Goal: Information Seeking & Learning: Learn about a topic

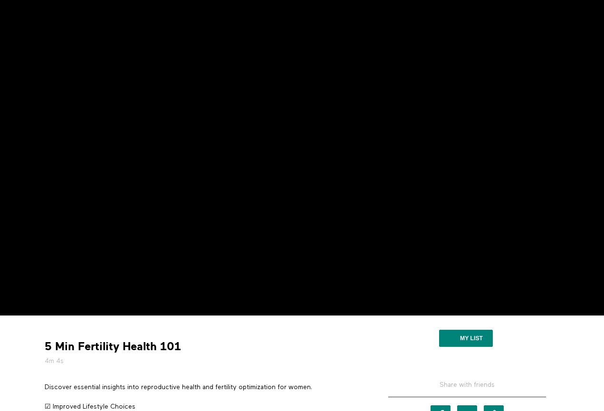
scroll to position [45, 0]
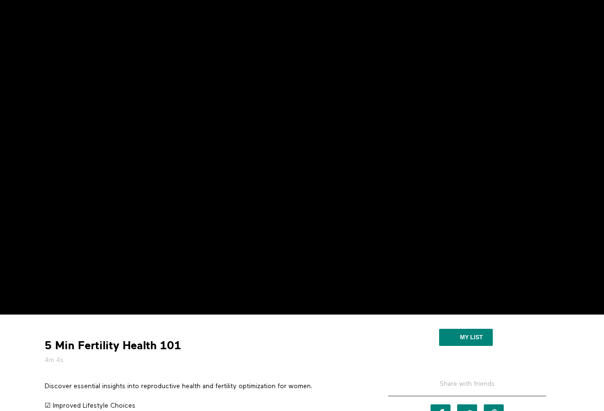
click at [540, 342] on div "My list" at bounding box center [467, 339] width 191 height 34
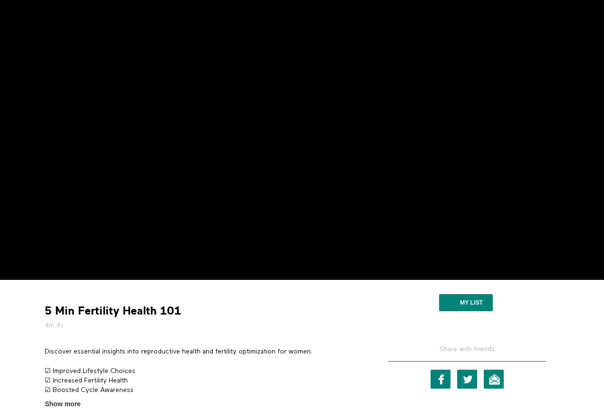
scroll to position [54, 0]
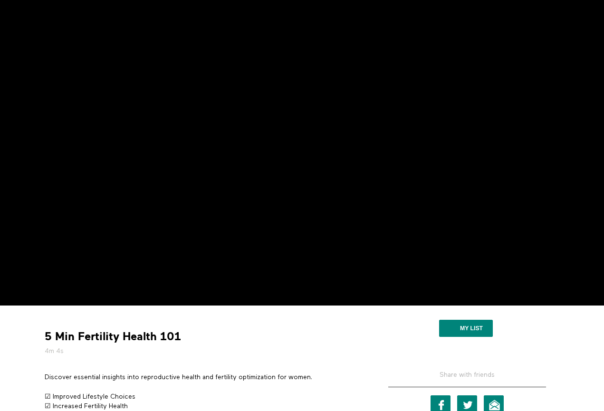
click at [46, 342] on strong "5 Min Fertility Health 101" at bounding box center [113, 337] width 136 height 15
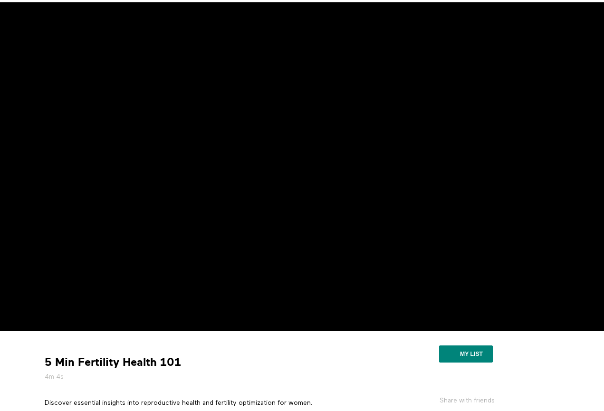
scroll to position [9, 0]
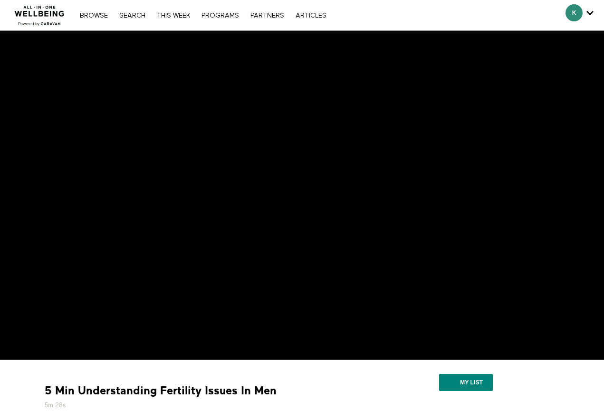
click at [534, 392] on div "My list" at bounding box center [467, 384] width 191 height 34
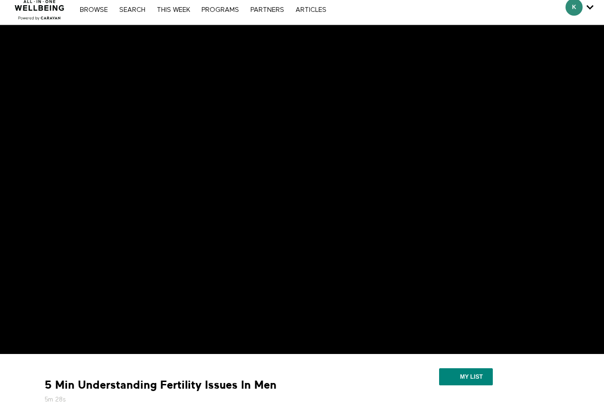
scroll to position [4, 0]
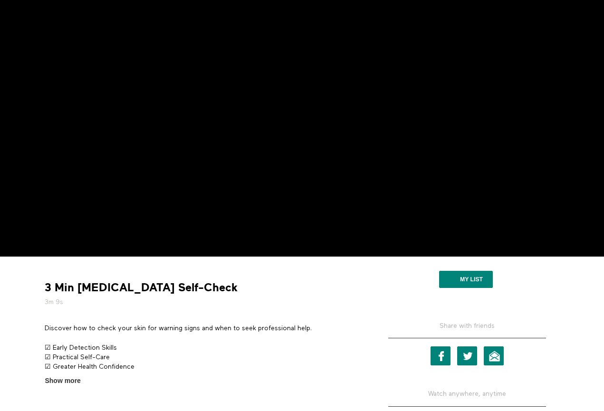
scroll to position [112, 0]
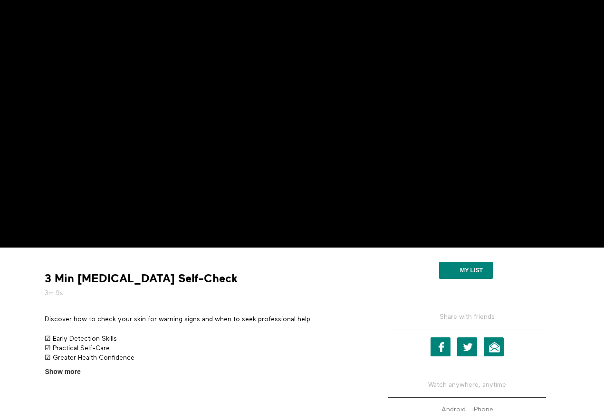
click at [160, 317] on p "Discover how to check your skin for warning signs and when to seek professional…" at bounding box center [203, 320] width 316 height 10
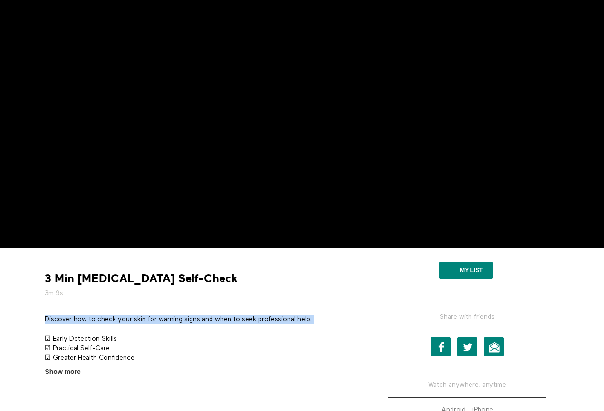
click at [160, 317] on p "Discover how to check your skin for warning signs and when to seek professional…" at bounding box center [203, 320] width 316 height 10
copy div "Discover how to check your skin for warning signs and when to seek professional…"
click at [168, 319] on p "Discover how to check your skin for warning signs and when to seek professional…" at bounding box center [203, 320] width 316 height 10
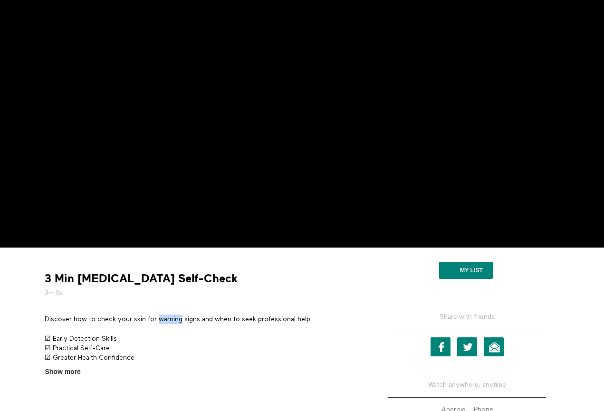
click at [168, 319] on p "Discover how to check your skin for warning signs and when to seek professional…" at bounding box center [203, 320] width 316 height 10
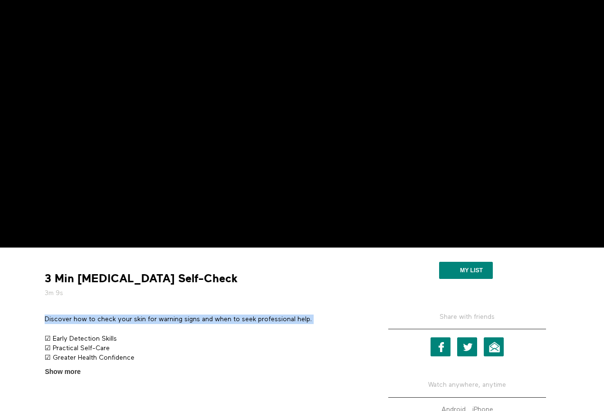
click at [168, 319] on p "Discover how to check your skin for warning signs and when to seek professional…" at bounding box center [203, 320] width 316 height 10
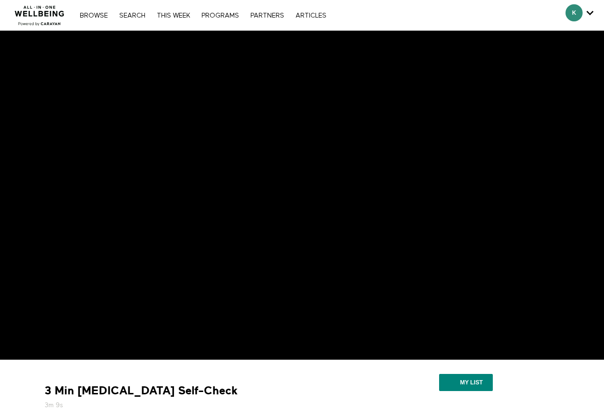
scroll to position [0, 0]
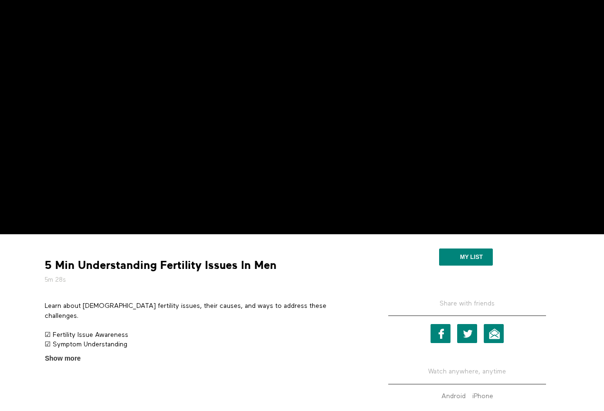
scroll to position [127, 0]
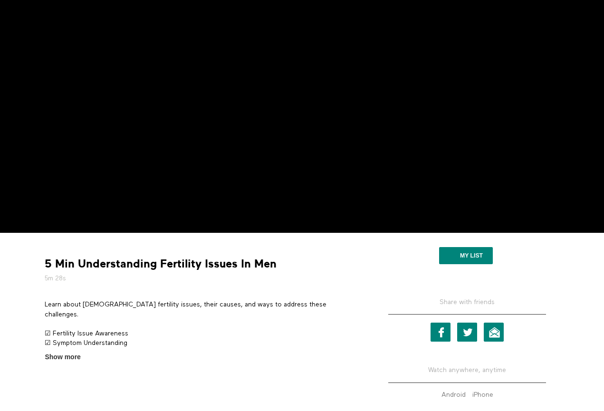
click at [260, 303] on p "Learn about male fertility issues, their causes, and ways to address these chal…" at bounding box center [203, 309] width 316 height 19
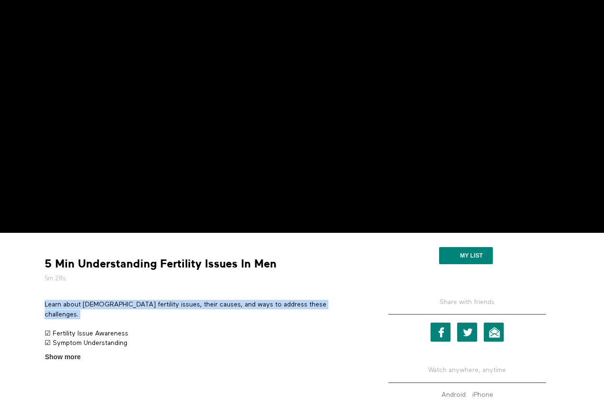
click at [260, 303] on p "Learn about male fertility issues, their causes, and ways to address these chal…" at bounding box center [203, 309] width 316 height 19
copy div "Learn about male fertility issues, their causes, and ways to address these chal…"
click at [296, 302] on p "Learn about male fertility issues, their causes, and ways to address these chal…" at bounding box center [203, 309] width 316 height 19
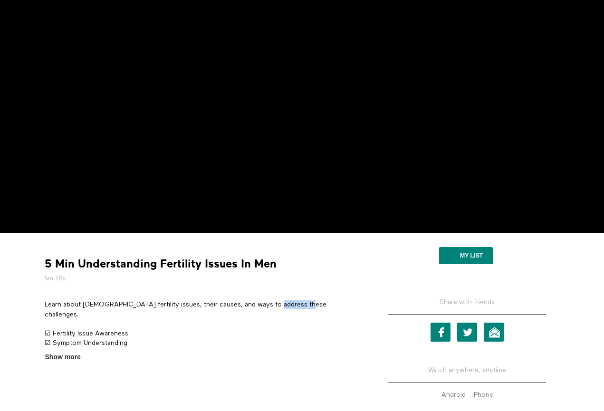
click at [296, 302] on p "Learn about male fertility issues, their causes, and ways to address these chal…" at bounding box center [203, 309] width 316 height 19
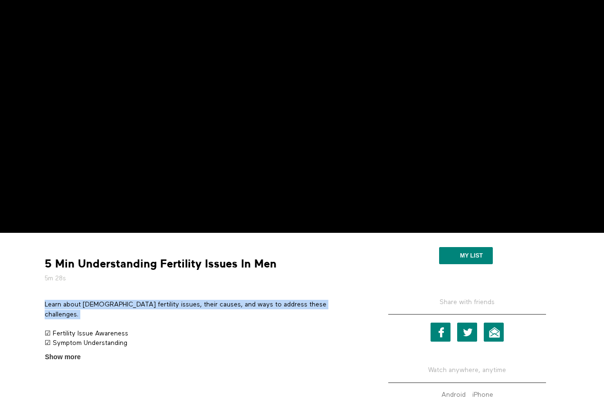
click at [296, 302] on p "Learn about male fertility issues, their causes, and ways to address these chal…" at bounding box center [203, 309] width 316 height 19
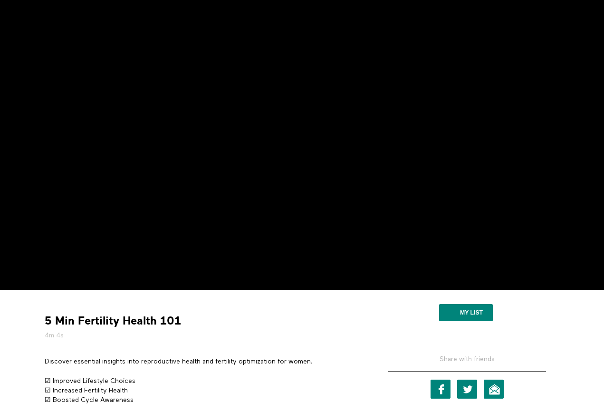
scroll to position [103, 0]
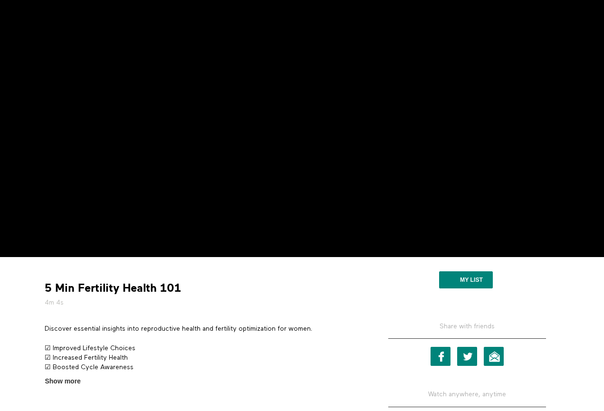
click at [137, 330] on p "Discover essential insights into reproductive health and fertility optimization…" at bounding box center [203, 329] width 316 height 10
copy div "Discover essential insights into reproductive health and fertility optimization…"
click at [190, 329] on p "Discover essential insights into reproductive health and fertility optimization…" at bounding box center [203, 329] width 316 height 10
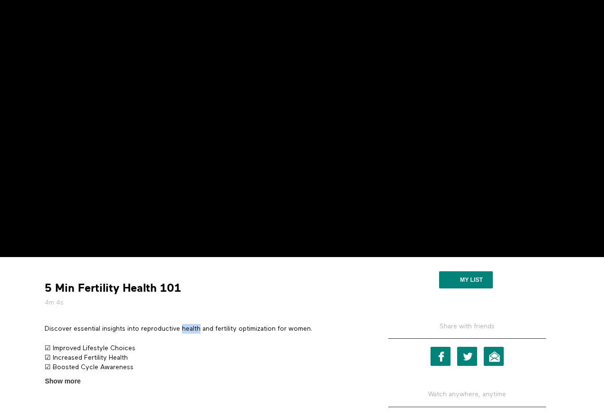
click at [190, 329] on p "Discover essential insights into reproductive health and fertility optimization…" at bounding box center [203, 329] width 316 height 10
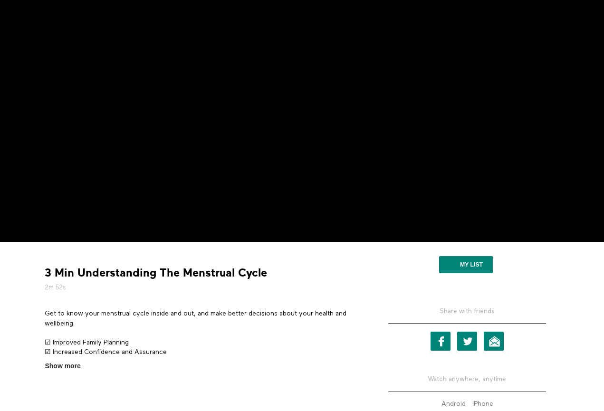
scroll to position [120, 0]
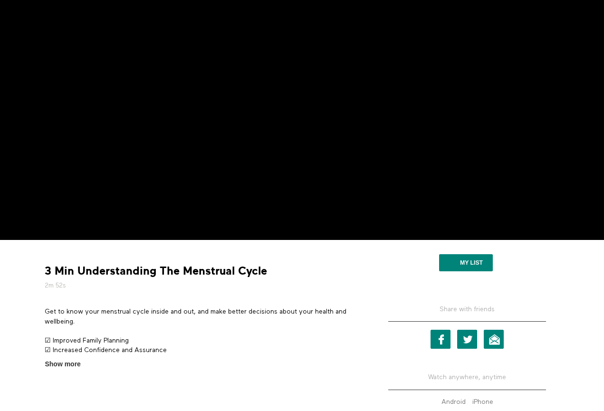
click at [149, 312] on p "Get to know your menstrual cycle inside and out, and make better decisions abou…" at bounding box center [203, 316] width 316 height 19
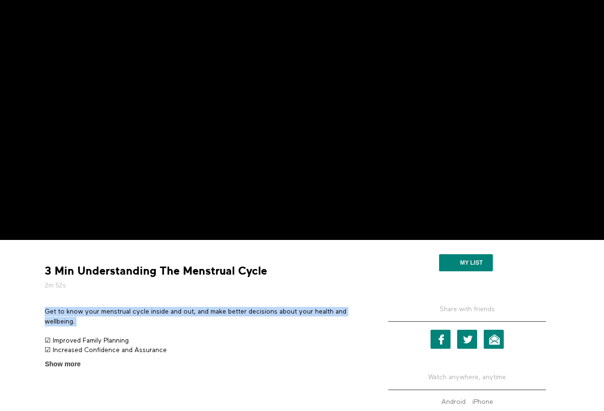
click at [149, 312] on p "Get to know your menstrual cycle inside and out, and make better decisions abou…" at bounding box center [203, 316] width 316 height 19
copy div "Get to know your menstrual cycle inside and out, and make better decisions abou…"
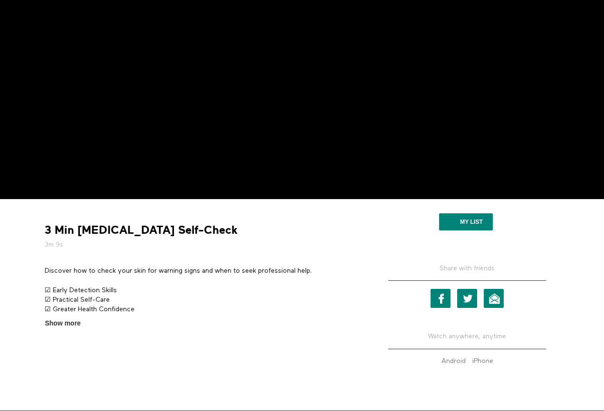
scroll to position [188, 0]
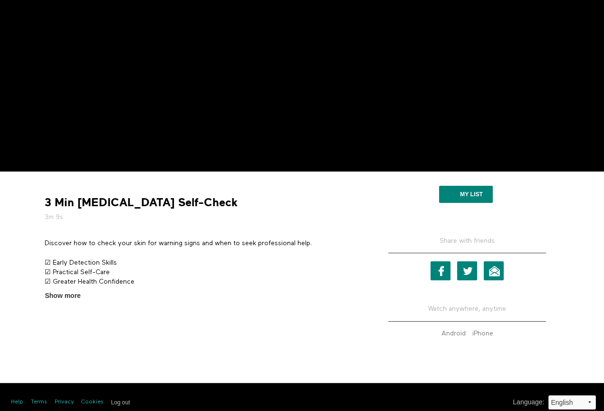
click at [238, 239] on p "Discover how to check your skin for warning signs and when to seek professional…" at bounding box center [203, 244] width 316 height 10
click at [237, 246] on p "Discover how to check your skin for warning signs and when to seek professional…" at bounding box center [203, 244] width 316 height 10
click at [237, 245] on p "Discover how to check your skin for warning signs and when to seek professional…" at bounding box center [203, 244] width 316 height 10
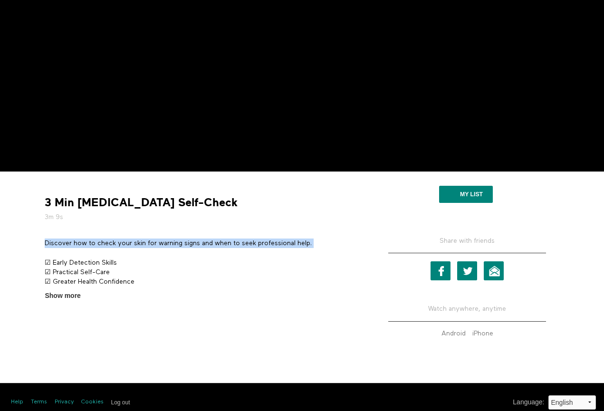
click at [237, 245] on p "Discover how to check your skin for warning signs and when to seek professional…" at bounding box center [203, 244] width 316 height 10
copy div "Discover how to check your skin for warning signs and when to seek professional…"
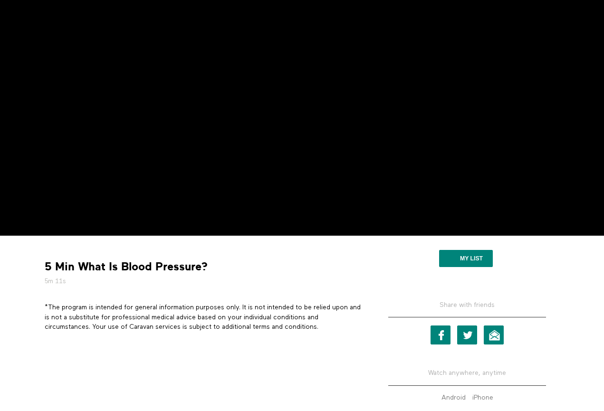
scroll to position [87, 0]
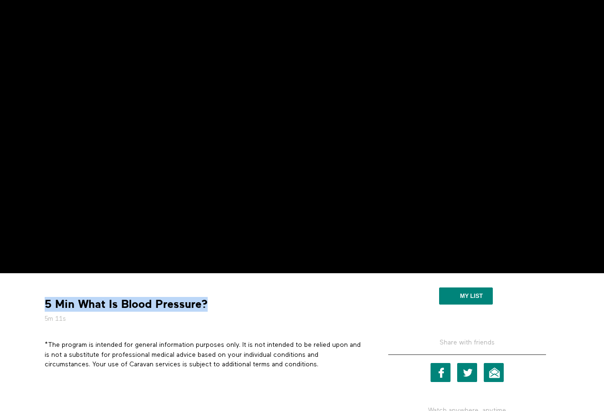
drag, startPoint x: 207, startPoint y: 304, endPoint x: 46, endPoint y: 297, distance: 161.3
click at [46, 297] on div "5 Min What Is Blood Pressure? 5m 11s *The program is intended for general infor…" at bounding box center [203, 329] width 330 height 96
copy strong "5 Min What Is Blood Pressure?"
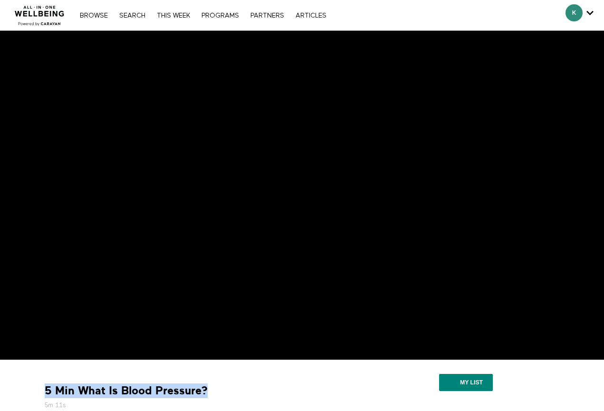
scroll to position [0, 0]
click at [135, 15] on link "Search" at bounding box center [133, 15] width 36 height 7
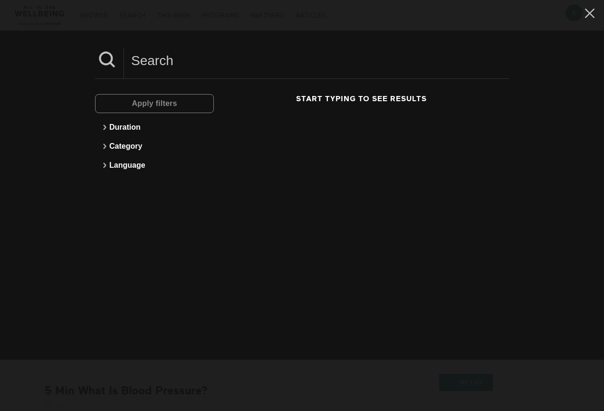
click at [152, 56] on input at bounding box center [316, 61] width 385 height 26
type input "what is heart disease"
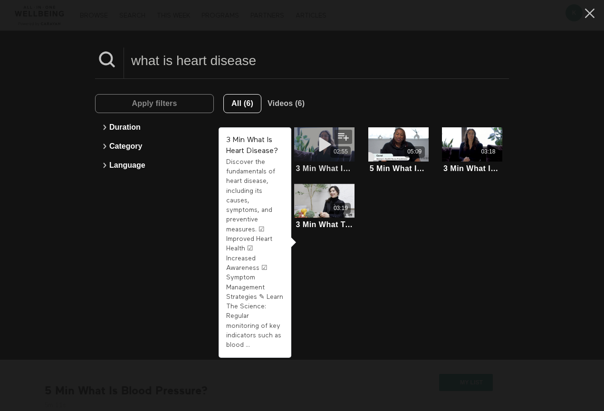
click at [324, 149] on icon at bounding box center [324, 144] width 29 height 17
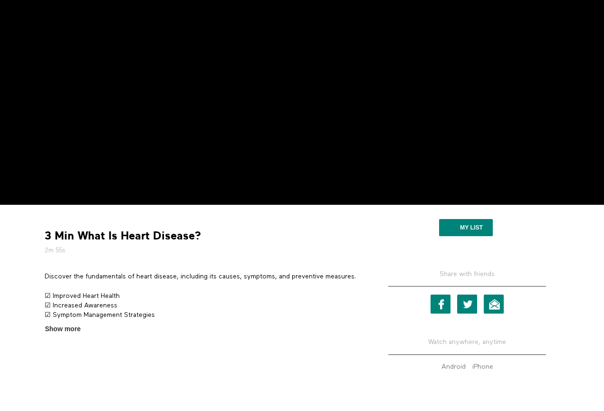
scroll to position [177, 0]
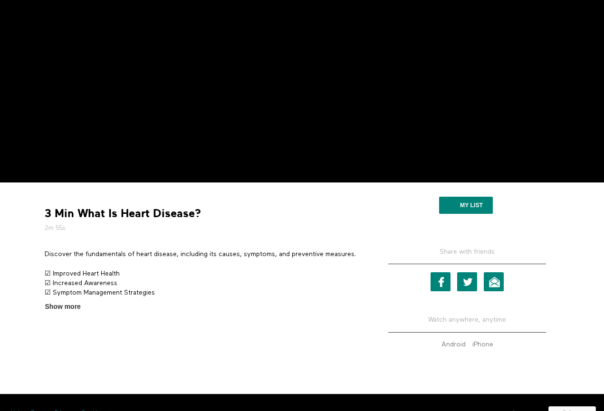
click at [223, 253] on p "Discover the fundamentals of heart disease, including its causes, symptoms, and…" at bounding box center [203, 255] width 316 height 10
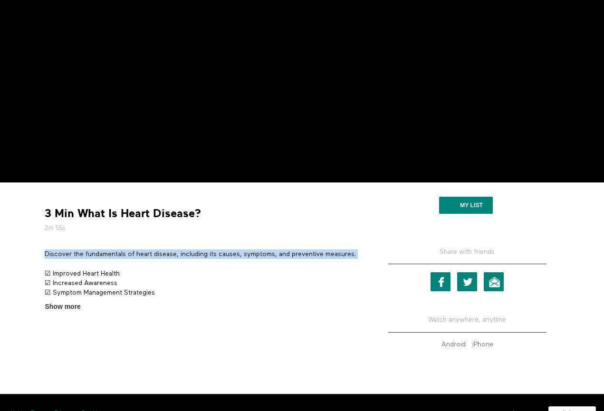
click at [223, 253] on p "Discover the fundamentals of heart disease, including its causes, symptoms, and…" at bounding box center [203, 255] width 316 height 10
copy div "Discover the fundamentals of heart disease, including its causes, symptoms, and…"
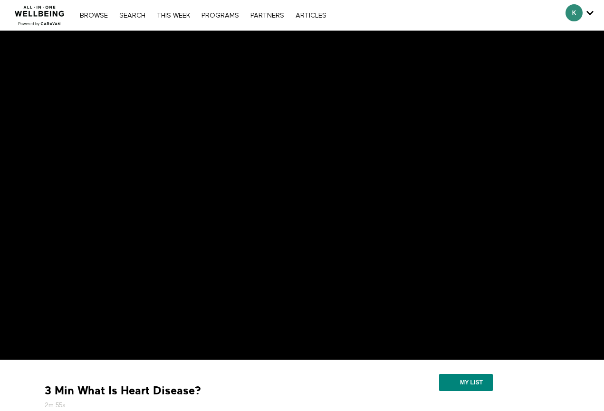
scroll to position [0, 0]
click at [133, 14] on link "Search" at bounding box center [133, 15] width 36 height 7
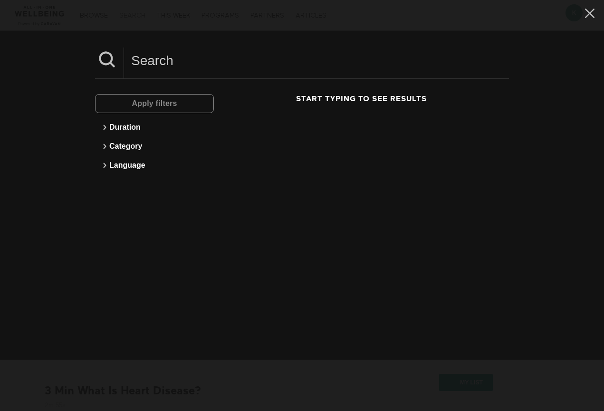
scroll to position [198, 0]
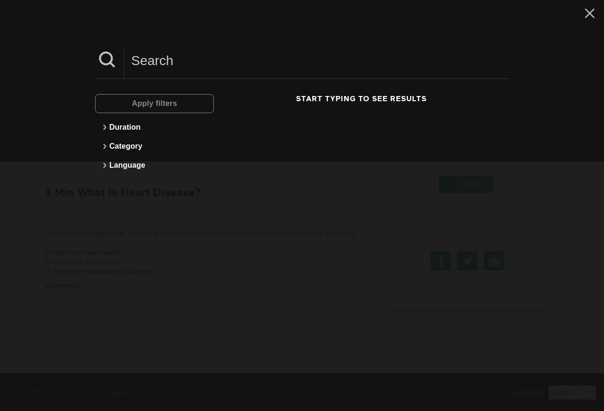
click at [160, 58] on input at bounding box center [316, 61] width 385 height 26
type input "lung health"
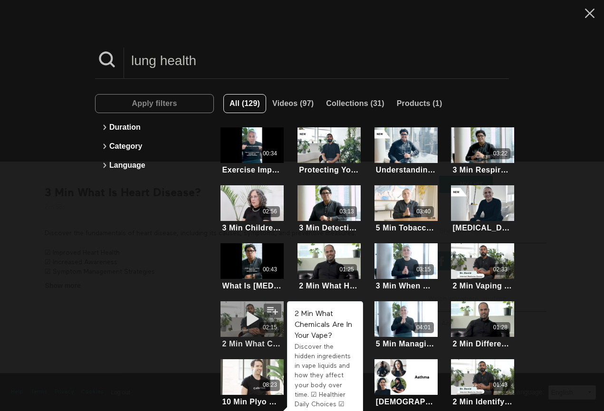
click at [249, 311] on icon at bounding box center [252, 319] width 29 height 17
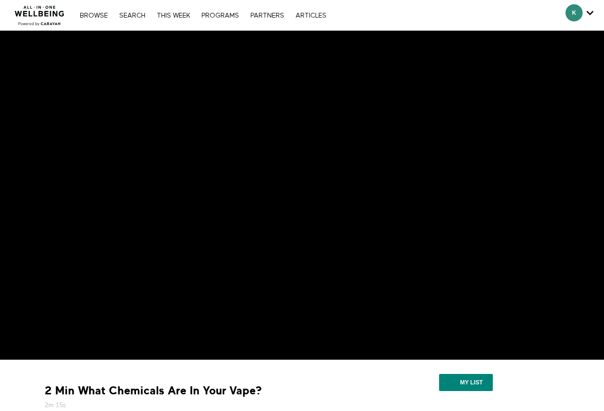
drag, startPoint x: 261, startPoint y: 389, endPoint x: 45, endPoint y: 393, distance: 215.9
click at [45, 393] on div "2 Min What Chemicals Are In Your Vape? 2m 15s" at bounding box center [202, 397] width 323 height 27
copy div "2 Min What Chemicals Are In Your Vape?"
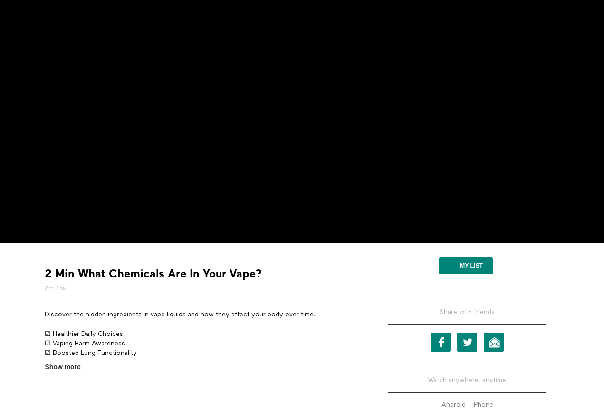
scroll to position [125, 0]
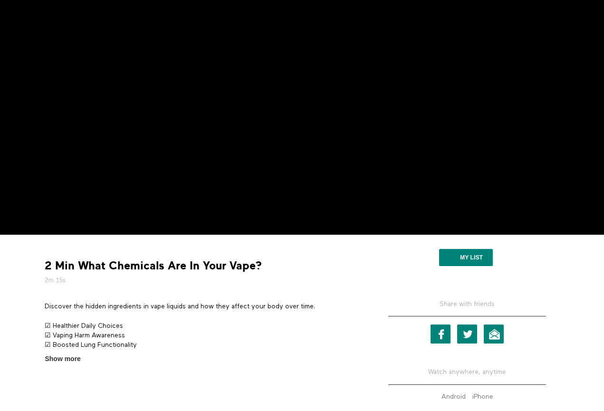
click at [266, 305] on p "Discover the hidden ingredients in vape liquids and how they affect your body o…" at bounding box center [203, 307] width 316 height 10
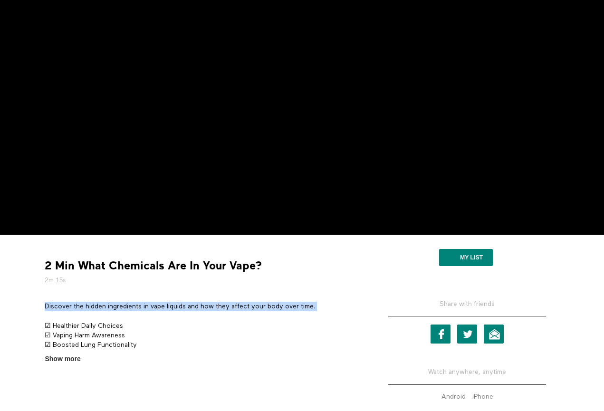
click at [266, 305] on p "Discover the hidden ingredients in vape liquids and how they affect your body o…" at bounding box center [203, 307] width 316 height 10
copy div "Discover the hidden ingredients in vape liquids and how they affect your body o…"
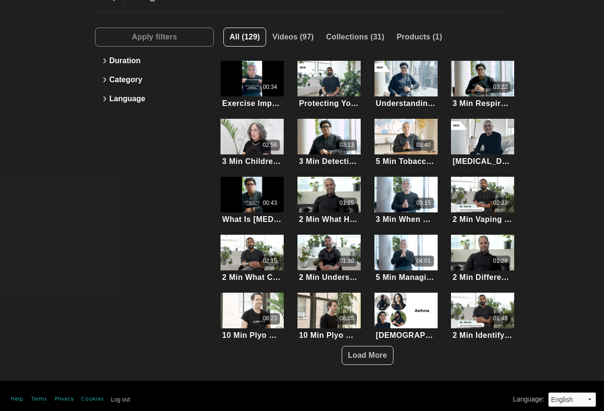
scroll to position [65, 0]
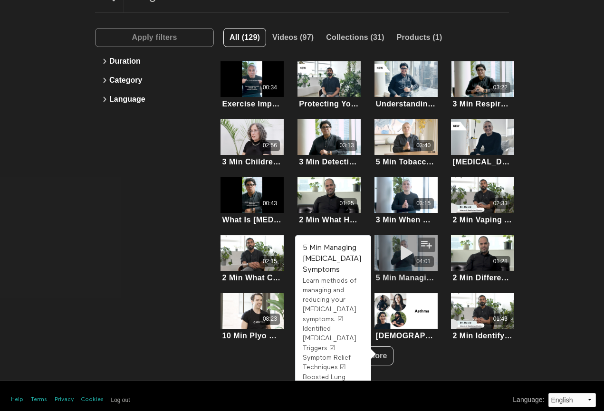
click at [392, 251] on icon at bounding box center [406, 253] width 29 height 17
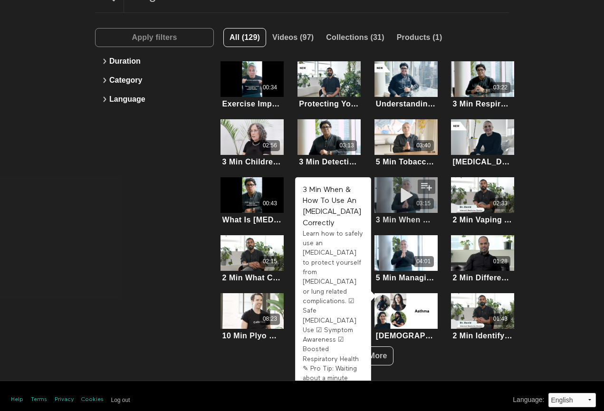
click at [379, 198] on div "03:15" at bounding box center [406, 203] width 63 height 11
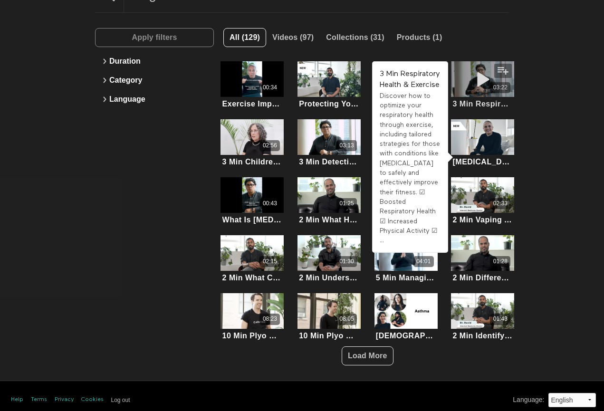
click at [469, 94] on div "03:22" at bounding box center [482, 79] width 63 height 36
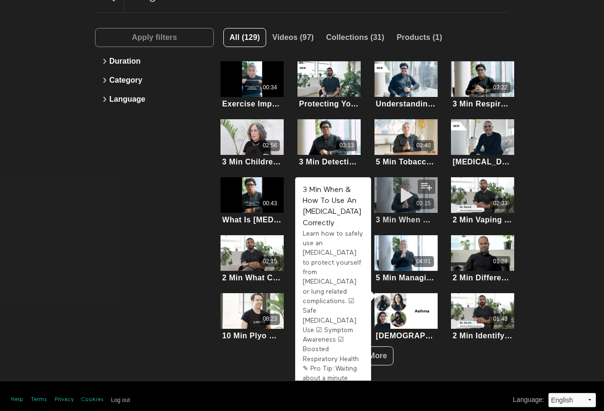
click at [399, 198] on icon at bounding box center [406, 195] width 29 height 17
click at [578, 121] on div "lung health Apply filters Duration Category Language All (129) Videos (97) Coll…" at bounding box center [302, 173] width 604 height 415
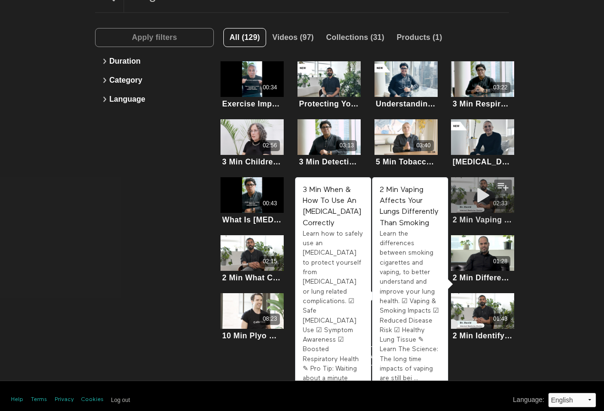
click at [455, 198] on div "02:33" at bounding box center [482, 203] width 63 height 11
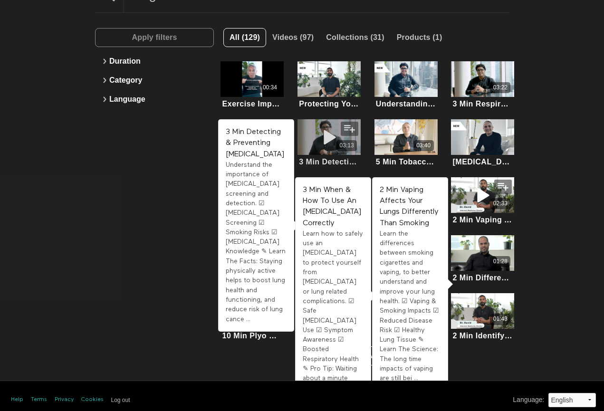
click at [331, 138] on icon at bounding box center [329, 137] width 29 height 17
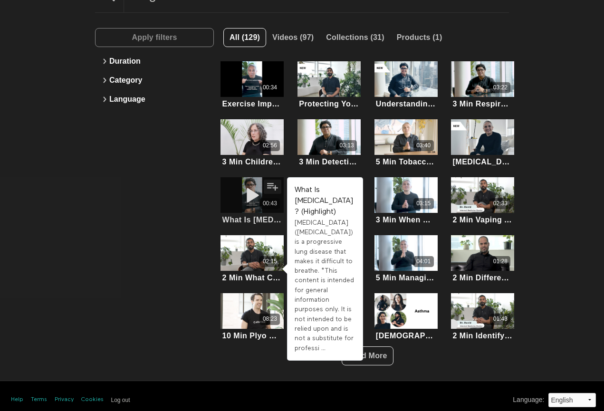
click at [231, 201] on div "00:43" at bounding box center [252, 203] width 63 height 11
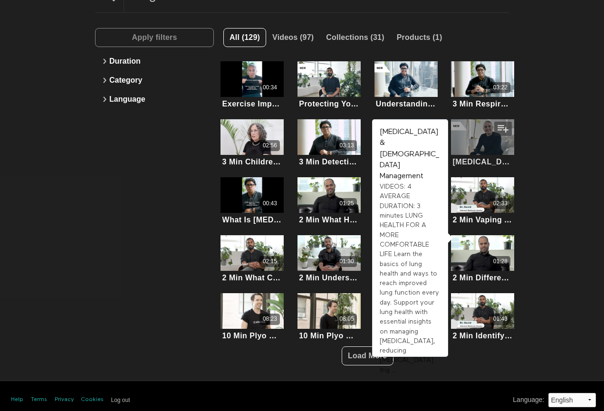
click at [473, 141] on div at bounding box center [482, 137] width 63 height 36
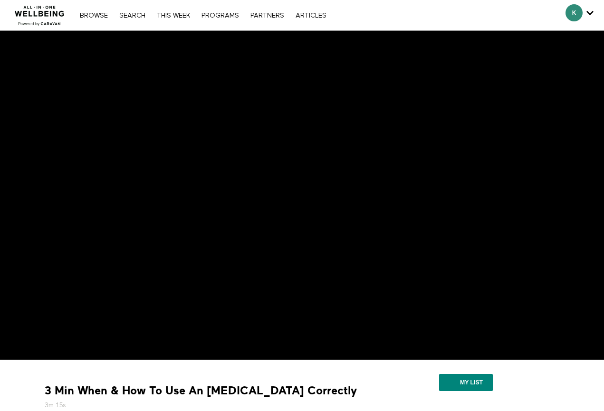
click at [133, 388] on strong "3 Min When & How To Use An [MEDICAL_DATA] Correctly" at bounding box center [201, 391] width 312 height 15
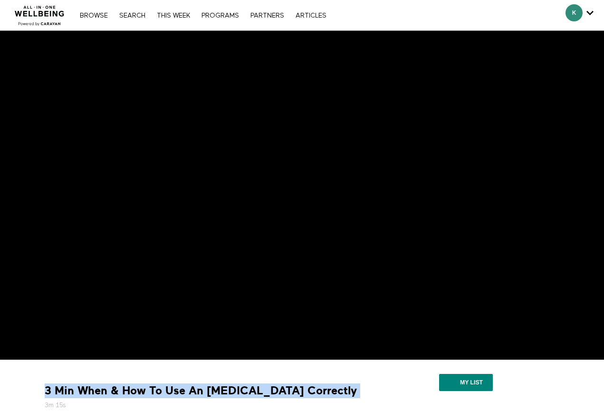
click at [133, 388] on strong "3 Min When & How To Use An [MEDICAL_DATA] Correctly" at bounding box center [201, 391] width 312 height 15
copy div "3 Min When & How To Use An [MEDICAL_DATA] Correctly"
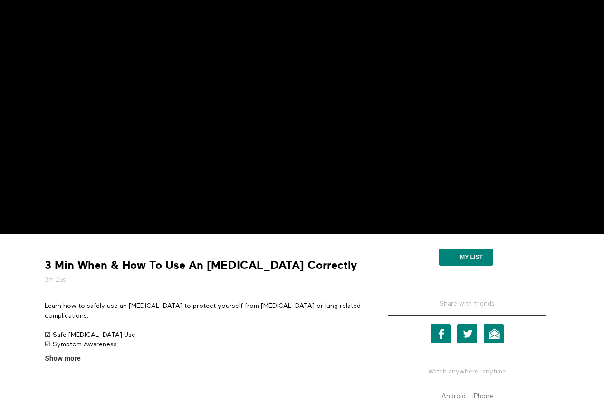
scroll to position [138, 0]
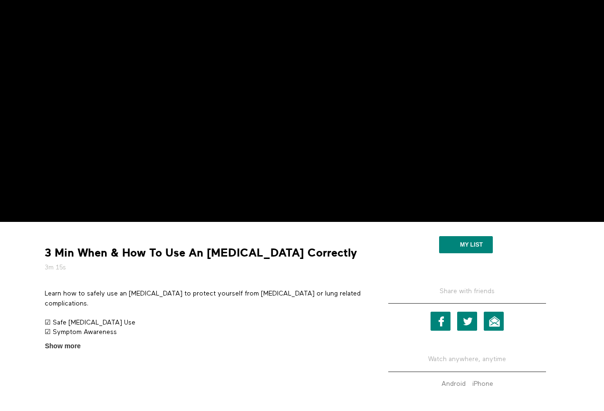
click at [307, 291] on p "Learn how to safely use an [MEDICAL_DATA] to protect yourself from [MEDICAL_DAT…" at bounding box center [203, 298] width 316 height 19
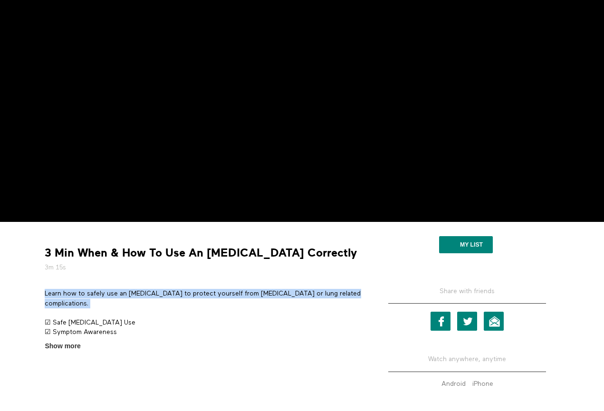
click at [307, 291] on p "Learn how to safely use an [MEDICAL_DATA] to protect yourself from [MEDICAL_DAT…" at bounding box center [203, 298] width 316 height 19
copy div "Learn how to safely use an [MEDICAL_DATA] to protect yourself from [MEDICAL_DAT…"
drag, startPoint x: 295, startPoint y: 252, endPoint x: 43, endPoint y: 247, distance: 252.1
click at [43, 247] on div "3 Min When & How To Use An Inhaler Correctly 3m 15s" at bounding box center [202, 259] width 323 height 27
copy div "3 Min When & How To Use An Inhaler Correctly"
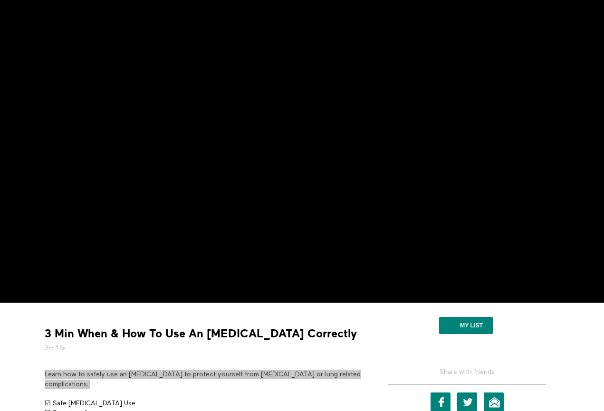
scroll to position [57, 0]
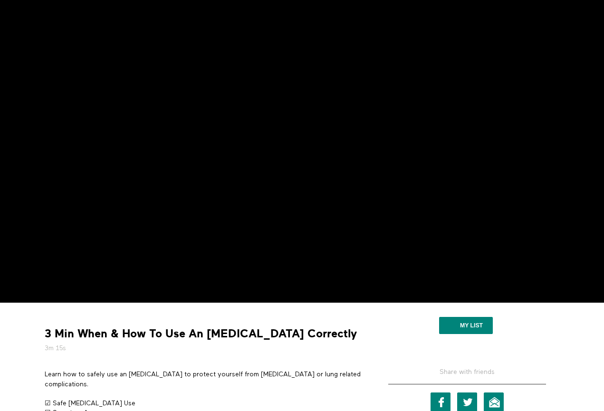
click at [295, 330] on div "3 Min When & How To Use An Inhaler Correctly 3m 15s" at bounding box center [202, 340] width 323 height 27
click at [284, 341] on div "3 Min When & How To Use An Inhaler Correctly 3m 15s" at bounding box center [202, 340] width 323 height 27
click at [282, 332] on strong "3 Min When & How To Use An Inhaler Correctly" at bounding box center [201, 334] width 312 height 15
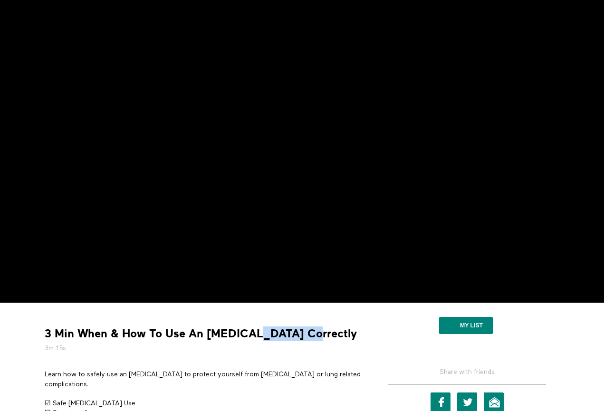
click at [282, 332] on strong "3 Min When & How To Use An Inhaler Correctly" at bounding box center [201, 334] width 312 height 15
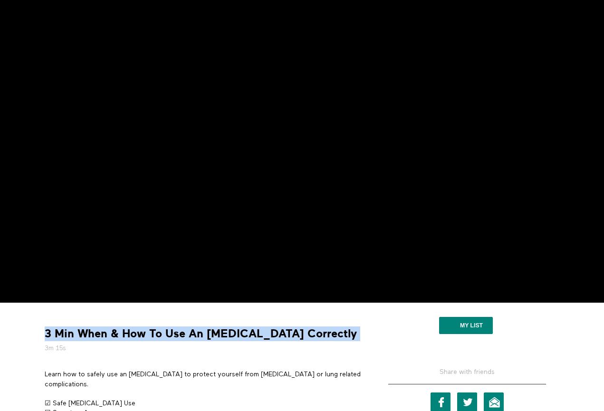
click at [282, 332] on strong "3 Min When & How To Use An Inhaler Correctly" at bounding box center [201, 334] width 312 height 15
copy div "3 Min When & How To Use An Inhaler Correctly"
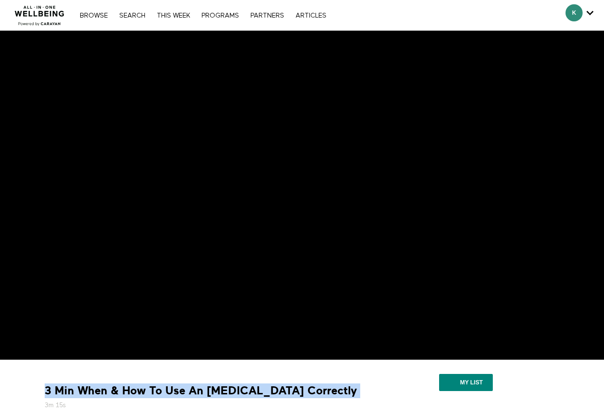
scroll to position [0, 0]
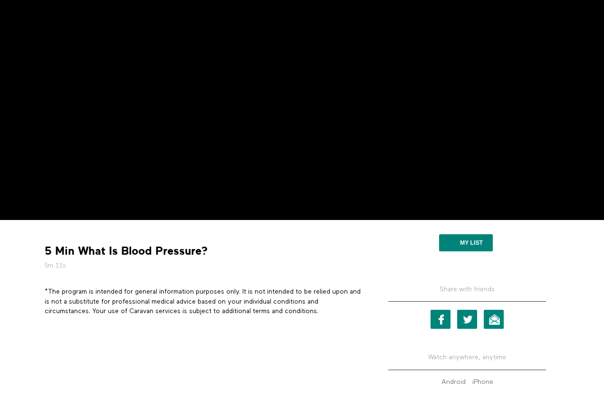
scroll to position [155, 0]
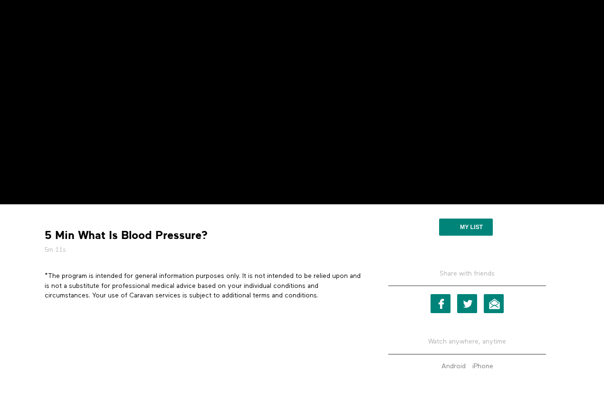
click at [252, 285] on p "*The program is intended for general information purposes only. It is not inten…" at bounding box center [203, 286] width 316 height 29
drag, startPoint x: 207, startPoint y: 234, endPoint x: 45, endPoint y: 232, distance: 162.6
click at [45, 232] on div "5 Min What Is [MEDICAL_DATA]? 5m 11s" at bounding box center [202, 241] width 323 height 27
copy div "5 Min What Is Blood Pressure?"
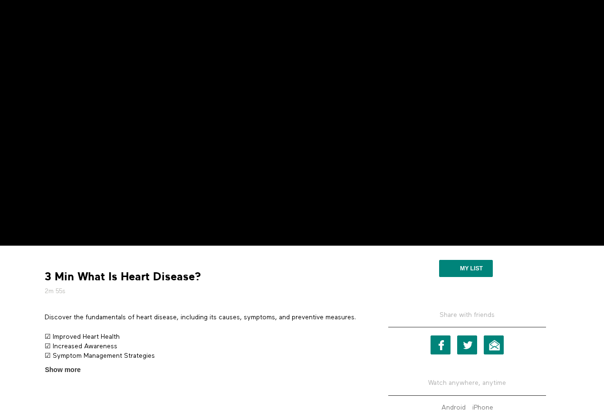
scroll to position [117, 0]
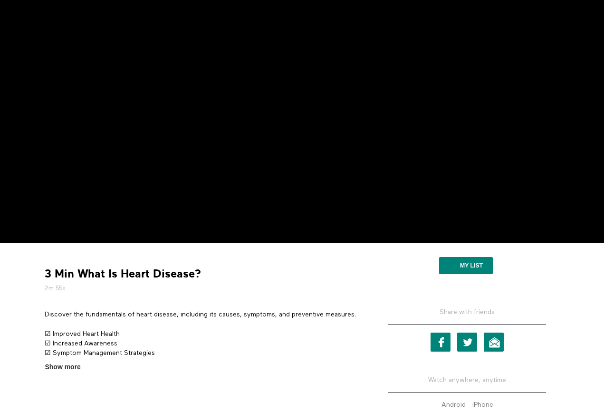
click at [229, 311] on p "Discover the fundamentals of heart disease, including its causes, symptoms, and…" at bounding box center [203, 315] width 316 height 10
click at [227, 316] on p "Discover the fundamentals of heart disease, including its causes, symptoms, and…" at bounding box center [203, 315] width 316 height 10
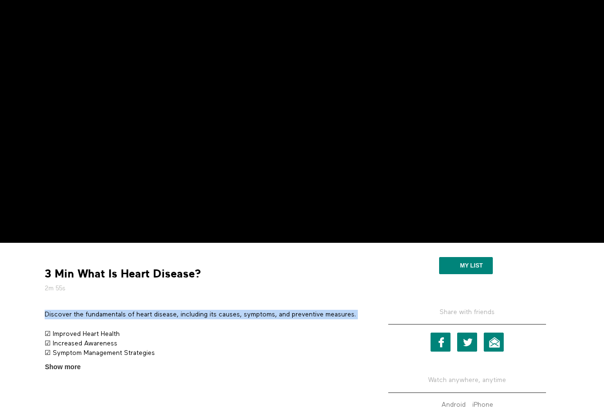
click at [227, 316] on p "Discover the fundamentals of heart disease, including its causes, symptoms, and…" at bounding box center [203, 315] width 316 height 10
copy div "Discover the fundamentals of heart disease, including its causes, symptoms, and…"
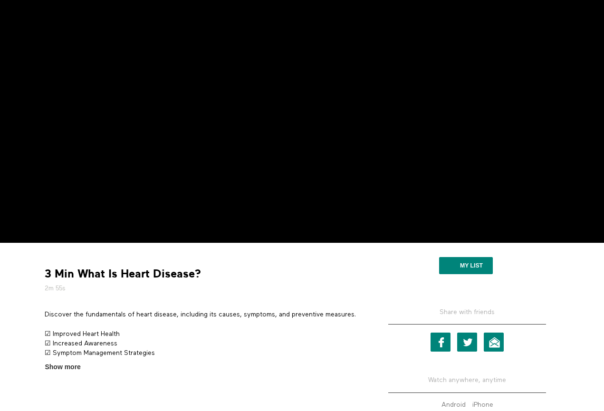
click at [199, 275] on strong "3 Min What Is Heart Disease?" at bounding box center [123, 274] width 156 height 15
drag, startPoint x: 199, startPoint y: 275, endPoint x: 46, endPoint y: 268, distance: 152.8
click at [46, 268] on strong "3 Min What Is Heart Disease?" at bounding box center [123, 274] width 156 height 15
copy strong "3 Min What Is Heart Disease?"
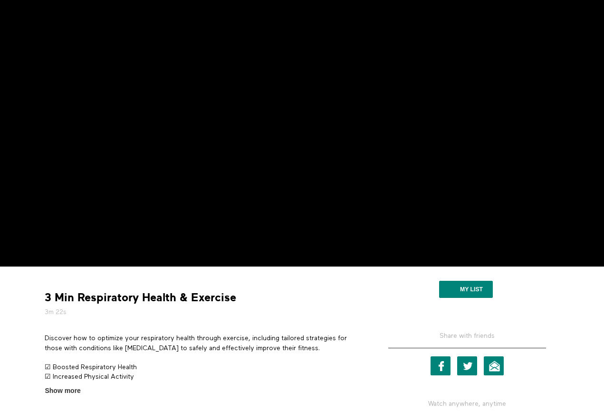
scroll to position [99, 0]
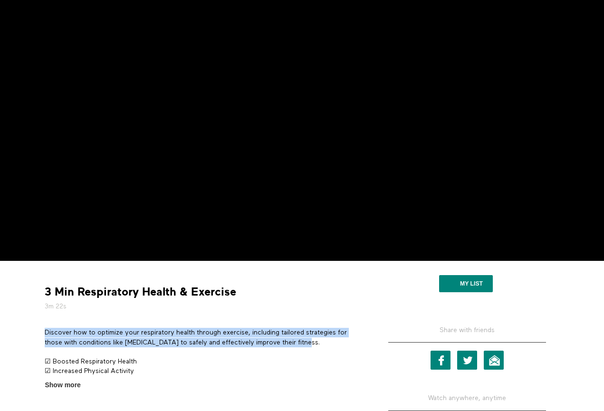
drag, startPoint x: 307, startPoint y: 341, endPoint x: 43, endPoint y: 334, distance: 264.0
click at [43, 334] on section "Discover how to optimize your respiratory health through exercise, including ta…" at bounding box center [202, 359] width 323 height 62
copy p "Discover how to optimize your respiratory health through exercise, including ta…"
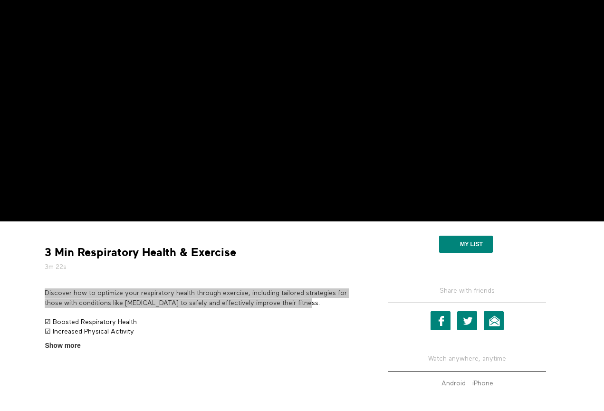
scroll to position [128, 0]
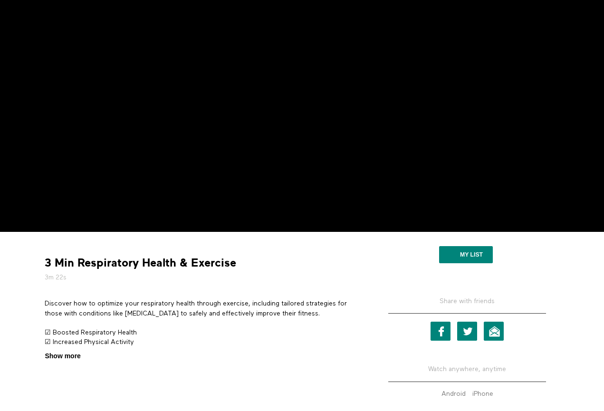
click at [72, 356] on span "Show more" at bounding box center [63, 356] width 36 height 10
click at [0, 0] on input "Show more Show less" at bounding box center [0, 0] width 0 height 0
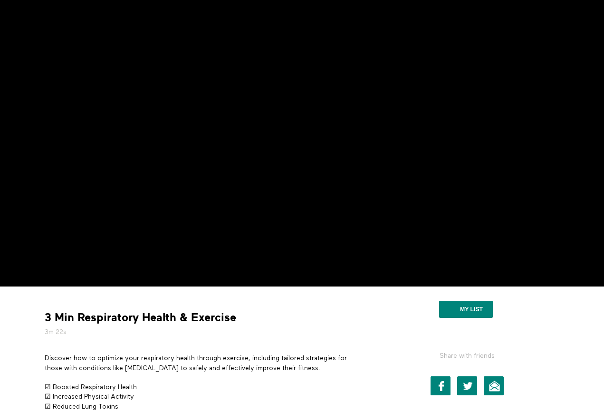
scroll to position [76, 0]
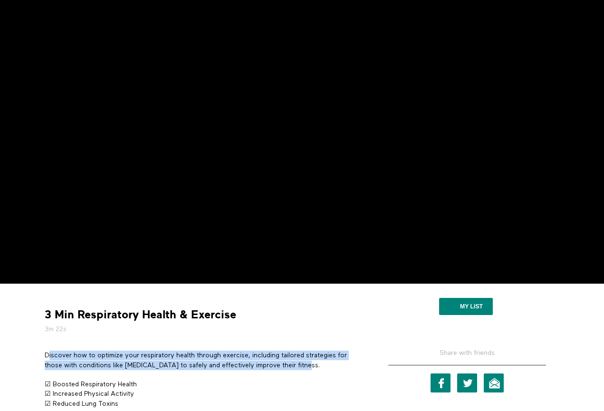
drag, startPoint x: 304, startPoint y: 363, endPoint x: 49, endPoint y: 352, distance: 255.6
click at [48, 352] on p "Discover how to optimize your respiratory health through exercise, including ta…" at bounding box center [203, 360] width 316 height 19
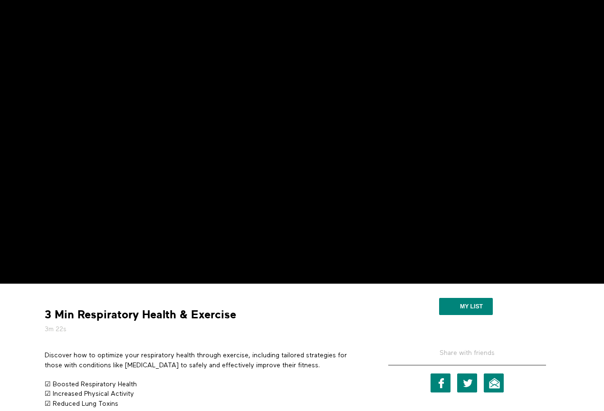
click at [41, 349] on div "3 Min Respiratory Health & Exercise 3m 22s Discover how to optimize your respir…" at bounding box center [203, 394] width 330 height 207
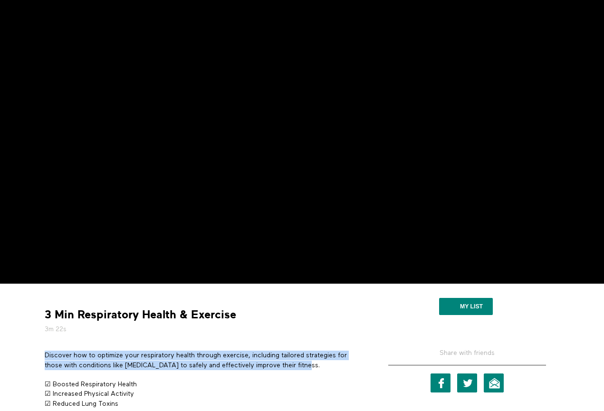
drag, startPoint x: 46, startPoint y: 354, endPoint x: 310, endPoint y: 364, distance: 264.6
click at [310, 364] on p "Discover how to optimize your respiratory health through exercise, including ta…" at bounding box center [203, 360] width 316 height 19
copy p "Discover how to optimize your respiratory health through exercise, including ta…"
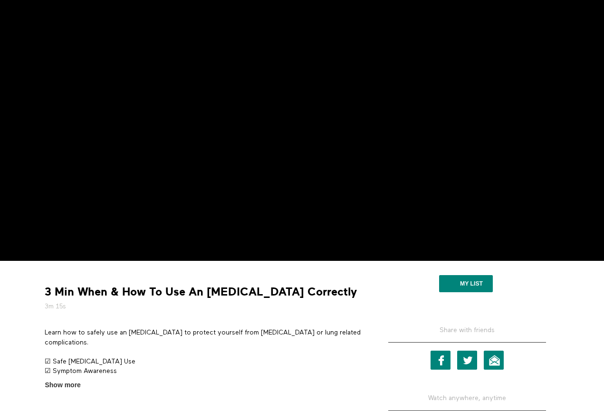
scroll to position [108, 0]
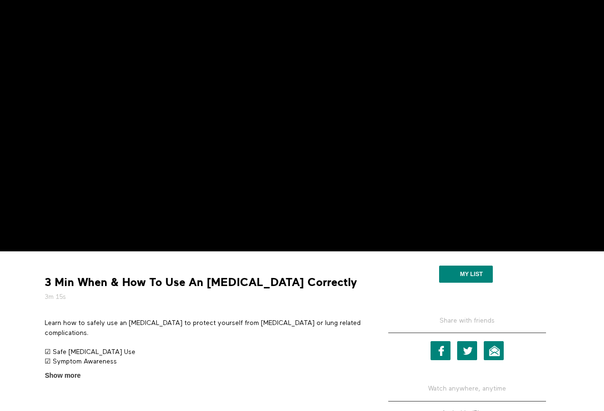
click at [235, 319] on p "Learn how to safely use an [MEDICAL_DATA] to protect yourself from [MEDICAL_DAT…" at bounding box center [203, 328] width 316 height 19
click at [232, 324] on p "Learn how to safely use an inhaler to protect yourself from asthma or lung rela…" at bounding box center [203, 328] width 316 height 19
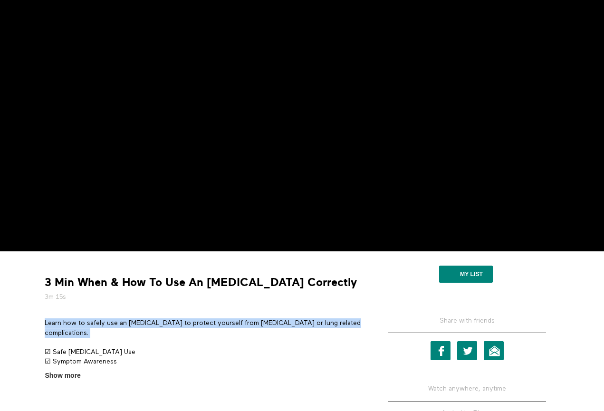
click at [232, 324] on p "Learn how to safely use an inhaler to protect yourself from asthma or lung rela…" at bounding box center [203, 328] width 316 height 19
copy div "Learn how to safely use an inhaler to protect yourself from asthma or lung rela…"
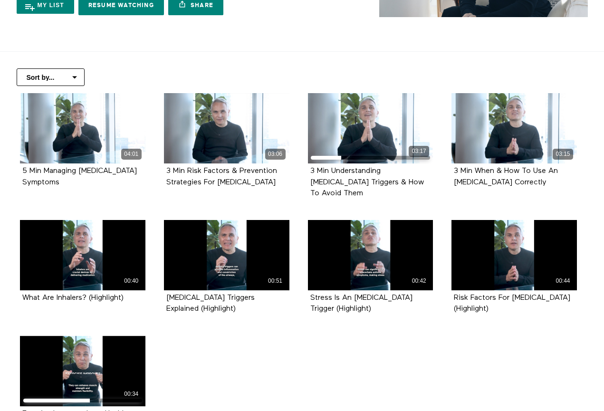
scroll to position [147, 0]
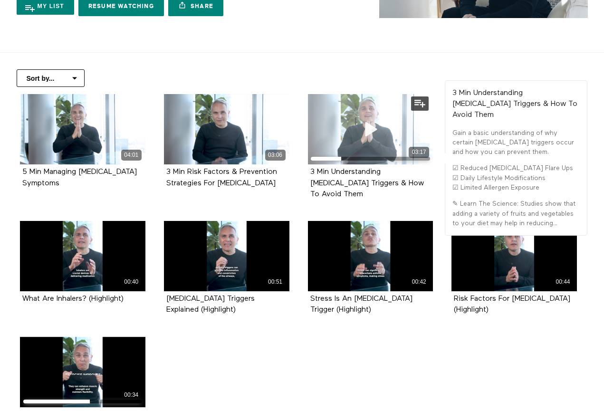
click at [346, 129] on div "03:17" at bounding box center [371, 129] width 126 height 70
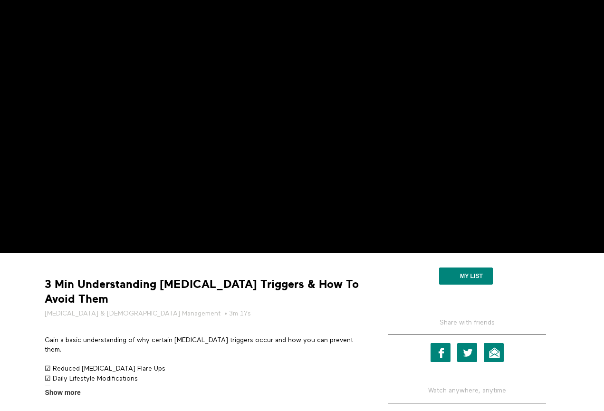
scroll to position [107, 0]
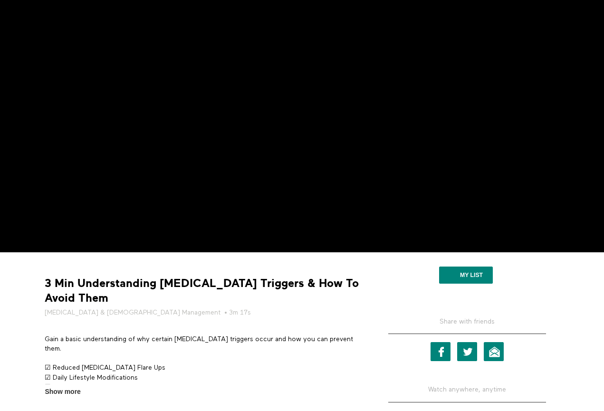
click at [102, 337] on p "Gain a basic understanding of why certain asthma triggers occur and how you can…" at bounding box center [203, 344] width 316 height 19
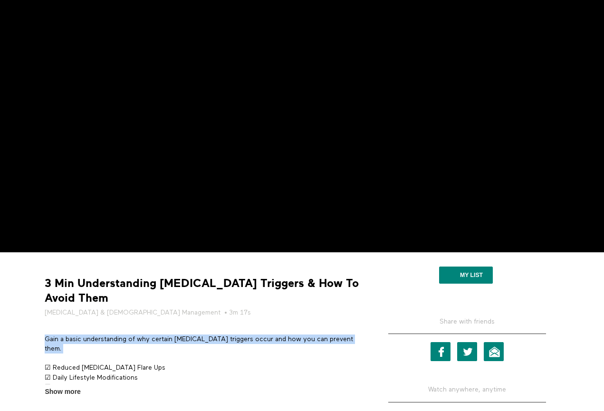
click at [102, 337] on p "Gain a basic understanding of why certain asthma triggers occur and how you can…" at bounding box center [203, 344] width 316 height 19
copy div "Gain a basic understanding of why certain asthma triggers occur and how you can…"
click at [336, 339] on p "Gain a basic understanding of why certain asthma triggers occur and how you can…" at bounding box center [203, 344] width 316 height 19
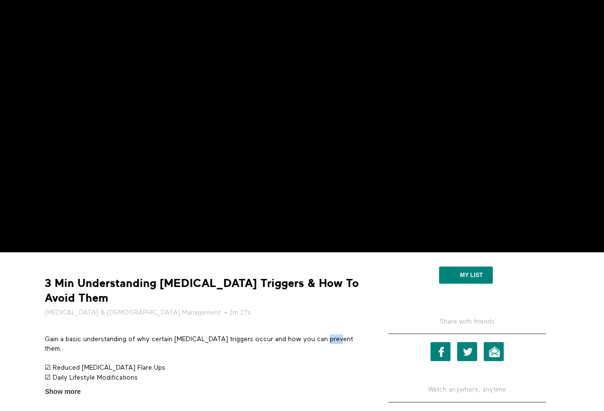
click at [336, 339] on p "Gain a basic understanding of why certain asthma triggers occur and how you can…" at bounding box center [203, 344] width 316 height 19
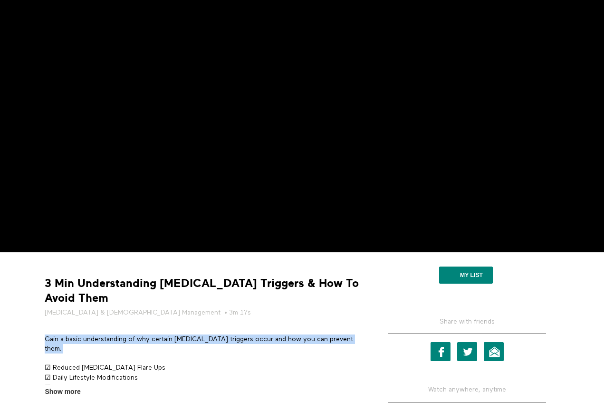
click at [336, 339] on p "Gain a basic understanding of why certain asthma triggers occur and how you can…" at bounding box center [203, 344] width 316 height 19
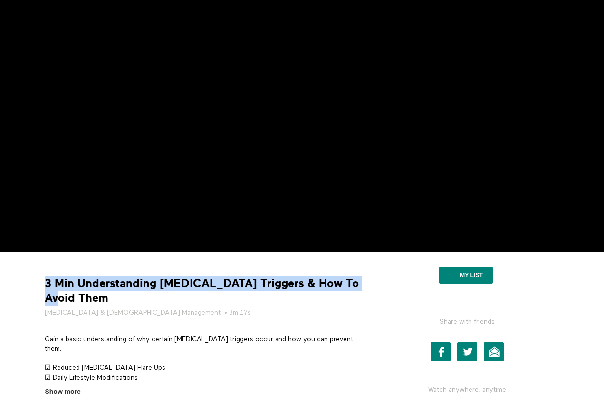
drag, startPoint x: 73, startPoint y: 301, endPoint x: 47, endPoint y: 285, distance: 30.9
click at [47, 285] on strong "3 Min Understanding Asthma Triggers & How To Avoid Them" at bounding box center [203, 290] width 316 height 29
copy strong "3 Min Understanding Asthma Triggers & How To Avoid Them"
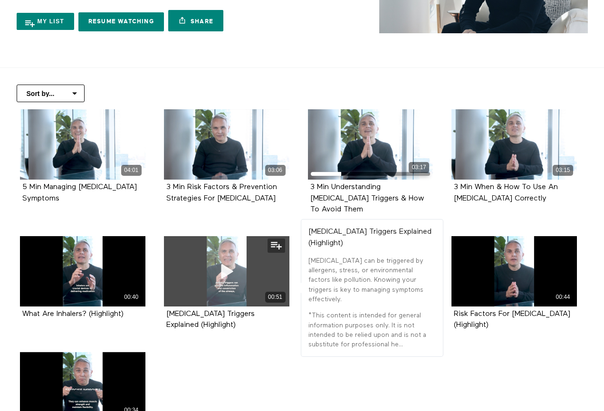
scroll to position [131, 0]
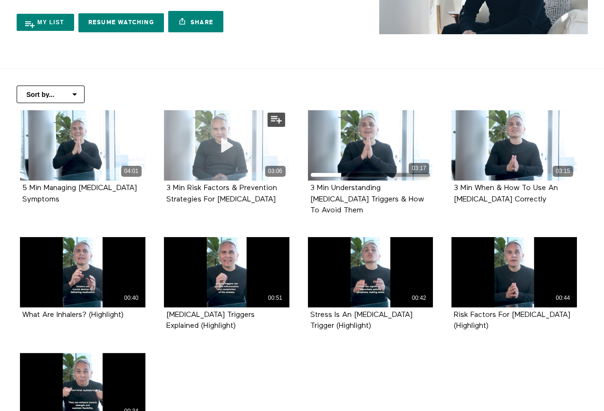
click at [218, 163] on div "03:06" at bounding box center [227, 145] width 126 height 70
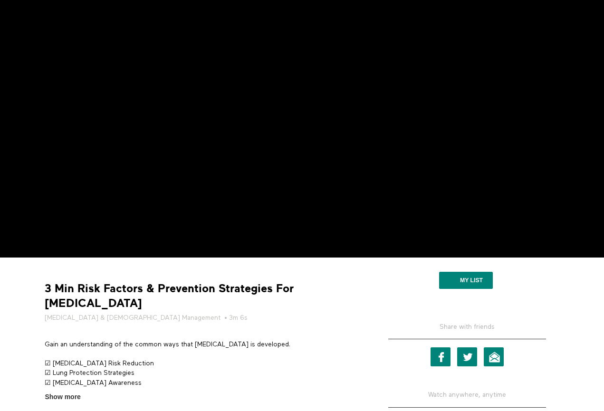
scroll to position [121, 0]
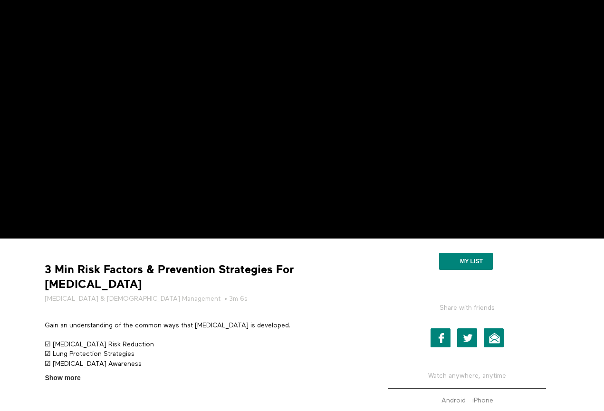
click at [236, 321] on p "Gain an understanding of the common ways that [MEDICAL_DATA] is developed." at bounding box center [203, 326] width 316 height 10
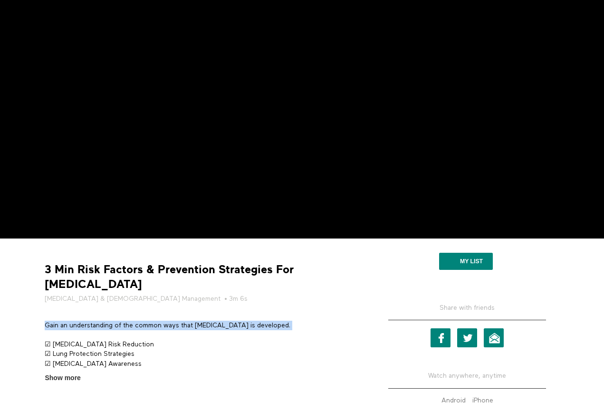
click at [236, 321] on p "Gain an understanding of the common ways that [MEDICAL_DATA] is developed." at bounding box center [203, 326] width 316 height 10
copy div "Gain an understanding of the common ways that [MEDICAL_DATA] is developed."
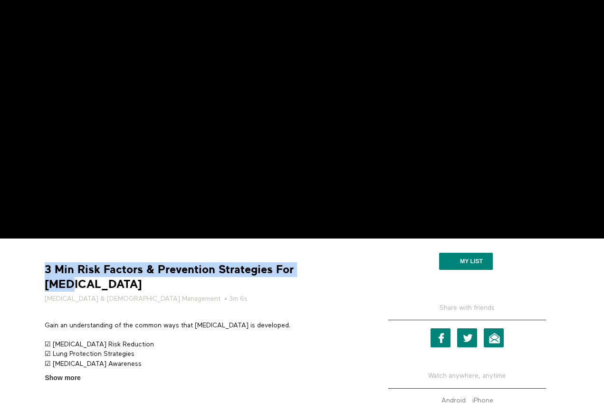
drag, startPoint x: 327, startPoint y: 270, endPoint x: 109, endPoint y: 260, distance: 218.0
click at [109, 260] on div "3 Min Risk Factors & Prevention Strategies For [MEDICAL_DATA] [MEDICAL_DATA] & …" at bounding box center [203, 314] width 330 height 137
copy strong "3 Min Risk Factors & Prevention Strategies For [MEDICAL_DATA]"
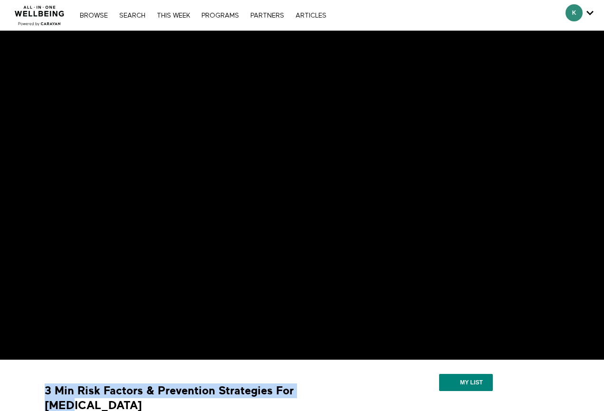
scroll to position [0, 0]
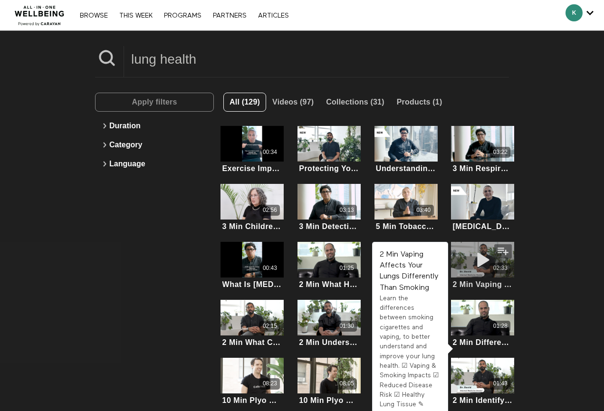
click at [475, 266] on div "02:33" at bounding box center [482, 268] width 63 height 11
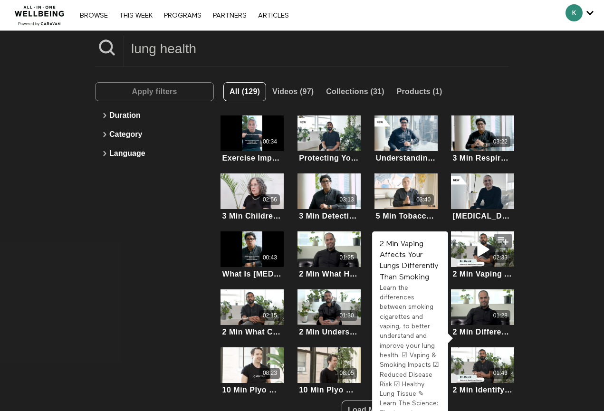
scroll to position [39, 0]
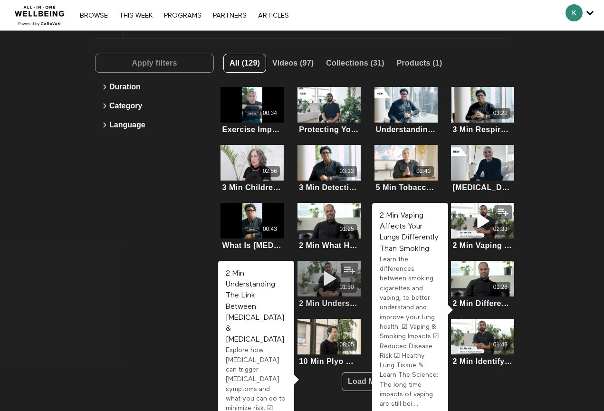
click at [330, 278] on icon at bounding box center [329, 279] width 29 height 17
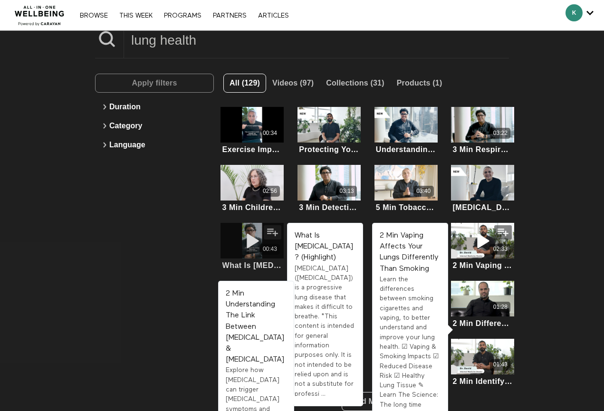
scroll to position [17, 0]
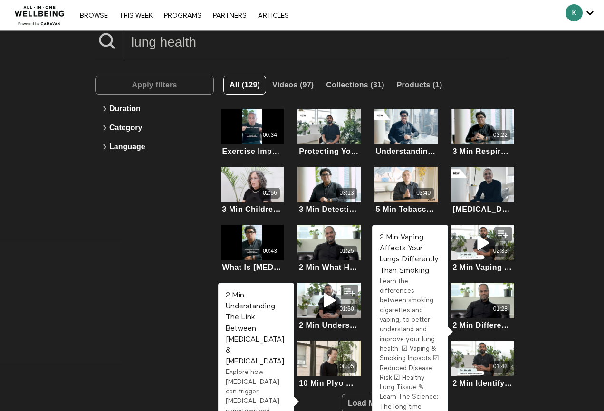
click at [210, 41] on input "lung health" at bounding box center [316, 42] width 385 height 26
click at [210, 40] on input "lung health" at bounding box center [316, 42] width 385 height 26
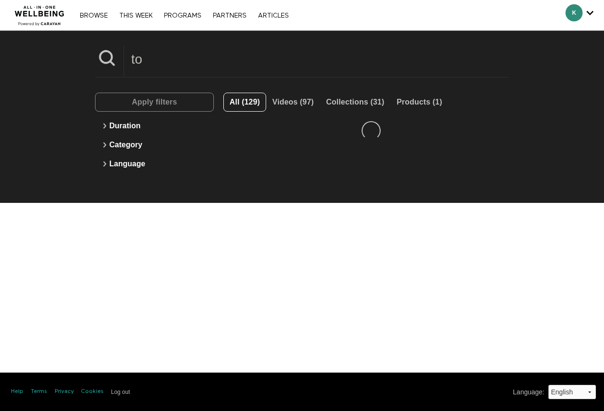
scroll to position [0, 0]
type input "tobacco"
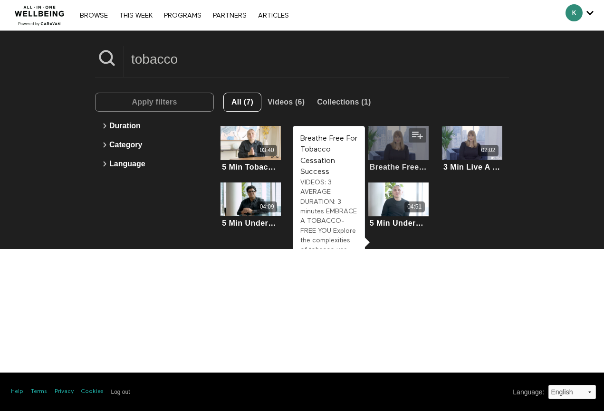
click at [372, 154] on div at bounding box center [398, 143] width 60 height 34
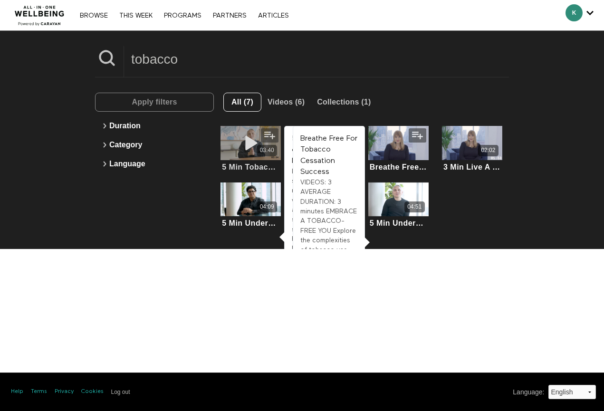
click at [239, 152] on span at bounding box center [251, 143] width 29 height 19
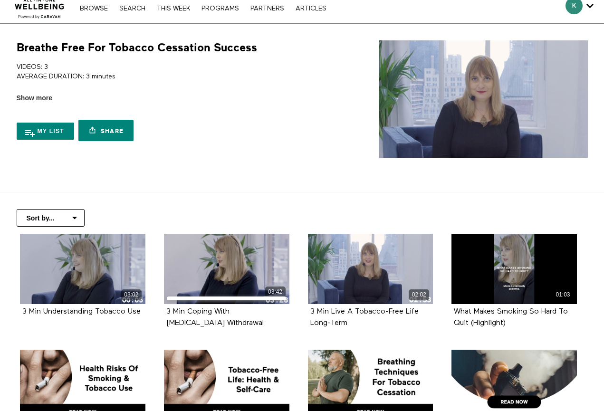
scroll to position [4, 0]
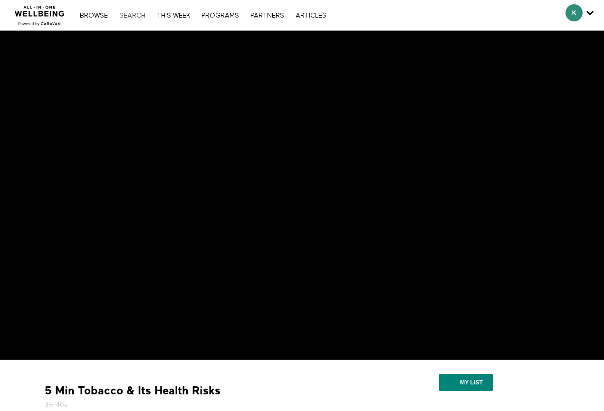
click at [135, 16] on link "Search" at bounding box center [133, 15] width 36 height 7
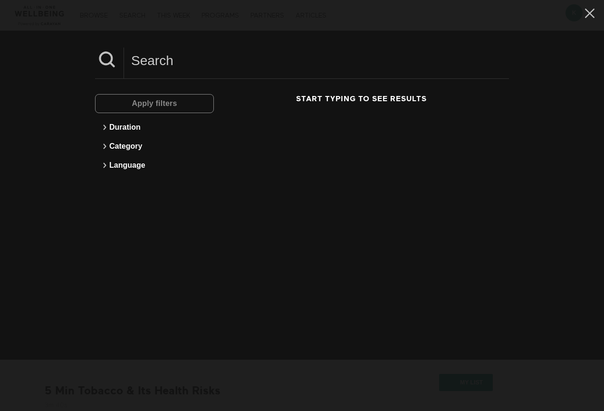
click at [166, 57] on input at bounding box center [316, 61] width 385 height 26
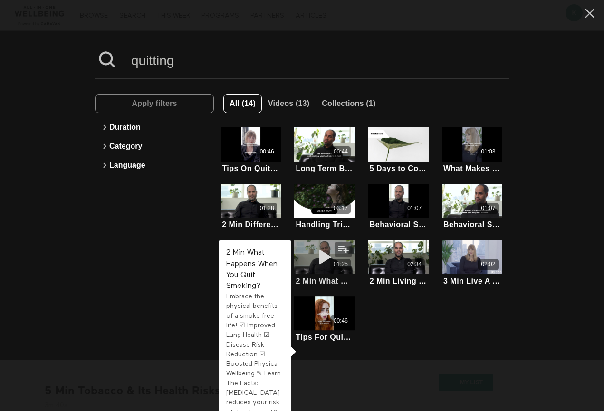
click at [325, 259] on icon at bounding box center [324, 257] width 29 height 17
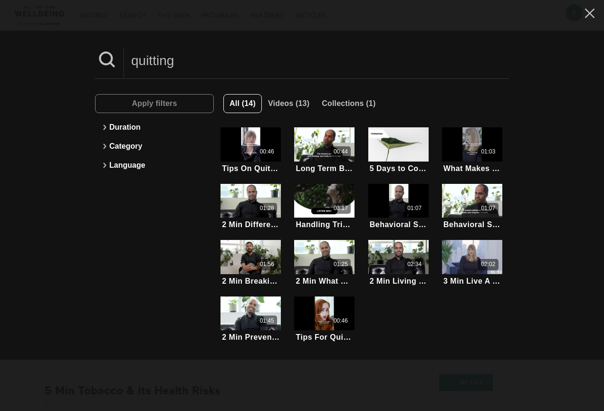
click at [396, 301] on ul "Tips On Quitting Addiction (Highlight) Discover practical tips to help you over…" at bounding box center [361, 235] width 295 height 225
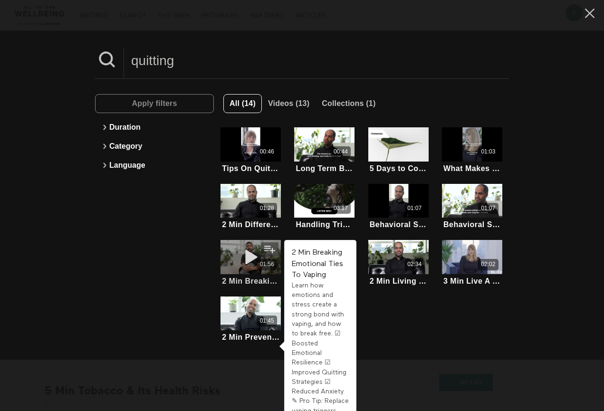
click at [230, 265] on div "01:56" at bounding box center [251, 264] width 60 height 11
click at [189, 59] on input "quitting" at bounding box center [316, 61] width 385 height 26
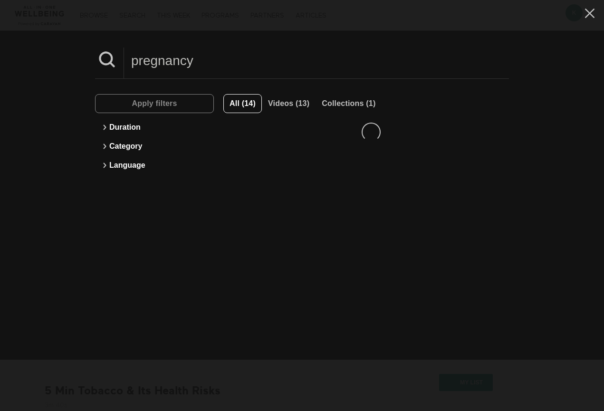
type input "pregnancy"
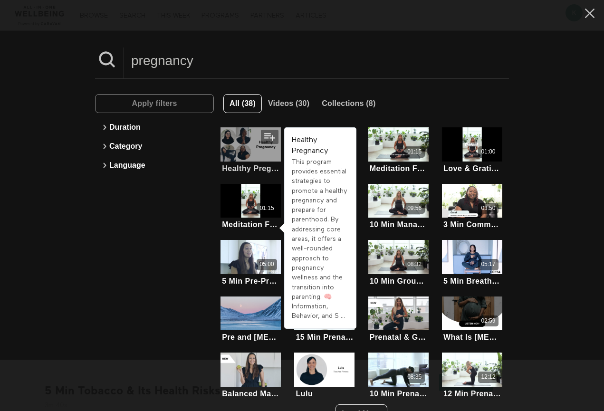
click at [245, 147] on div at bounding box center [251, 144] width 60 height 34
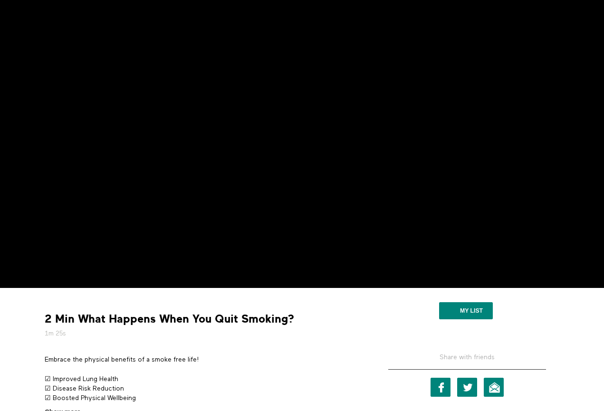
scroll to position [78, 0]
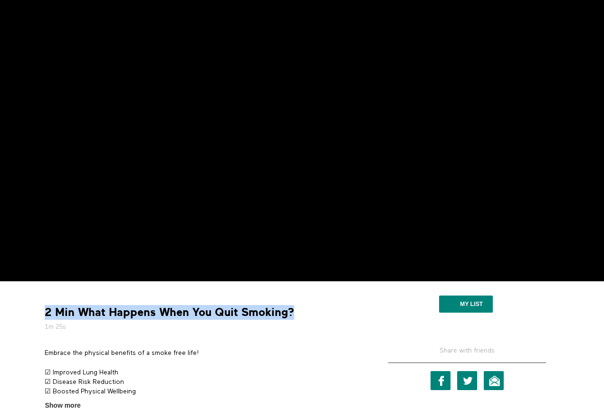
drag, startPoint x: 291, startPoint y: 310, endPoint x: 47, endPoint y: 312, distance: 243.9
click at [47, 312] on strong "2 Min What Happens When You Quit Smoking?" at bounding box center [170, 312] width 250 height 15
copy strong "2 Min What Happens When You Quit Smoking?"
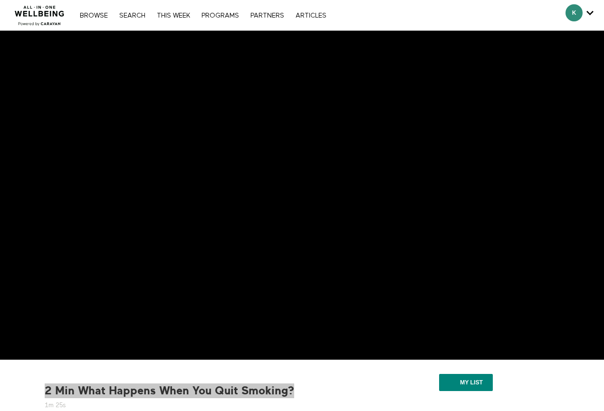
scroll to position [0, 0]
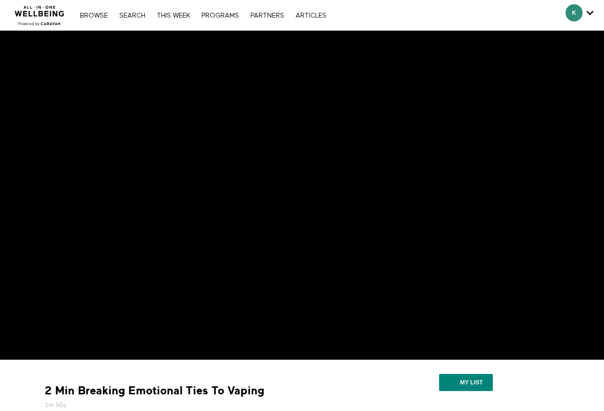
click at [213, 391] on strong "2 Min Breaking Emotional Ties To Vaping" at bounding box center [155, 391] width 220 height 15
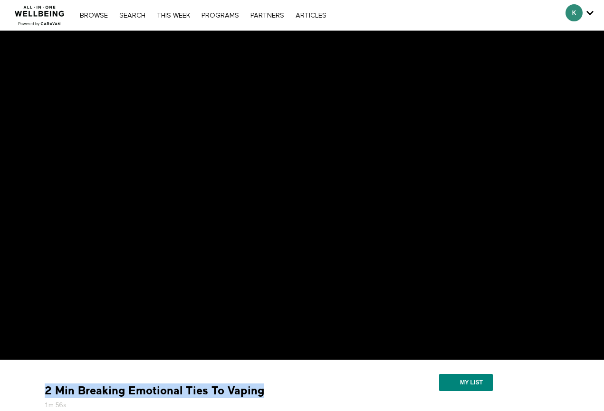
drag, startPoint x: 262, startPoint y: 390, endPoint x: 43, endPoint y: 390, distance: 219.2
click at [43, 390] on div "2 Min Breaking Emotional Ties To Vaping 1m 56s" at bounding box center [202, 397] width 323 height 27
copy strong "2 Min Breaking Emotional Ties To Vaping"
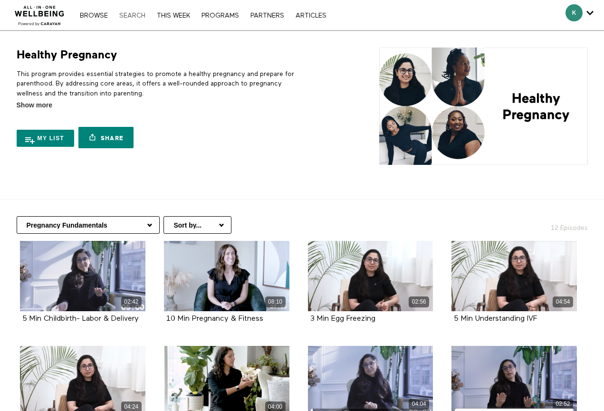
click at [128, 14] on link "Search" at bounding box center [133, 15] width 36 height 7
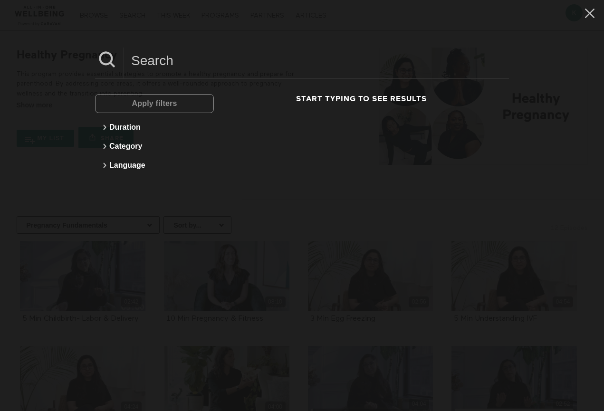
click at [135, 65] on input at bounding box center [316, 61] width 385 height 26
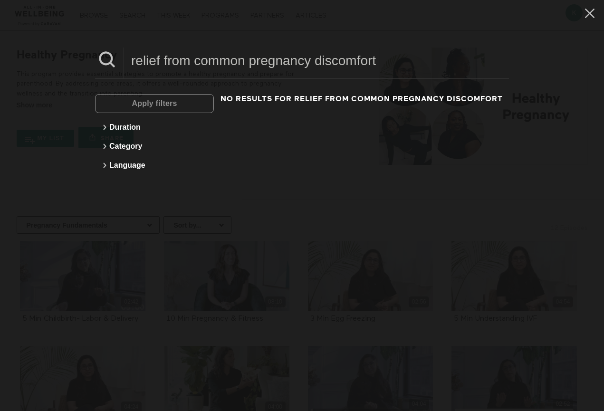
click at [247, 63] on input "relief from common pregnancy discomfort" at bounding box center [316, 61] width 385 height 26
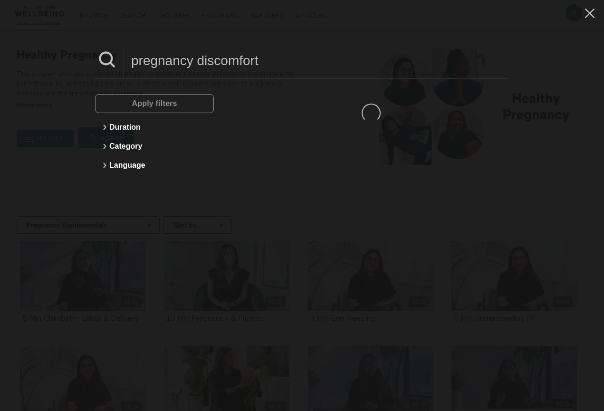
type input "pregnancy discomfort"
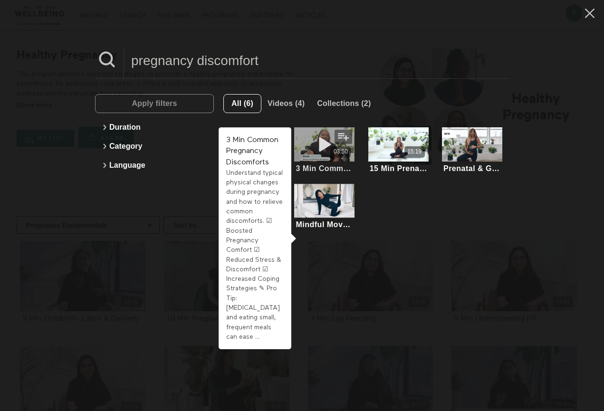
click at [309, 148] on div "03:50" at bounding box center [324, 151] width 60 height 11
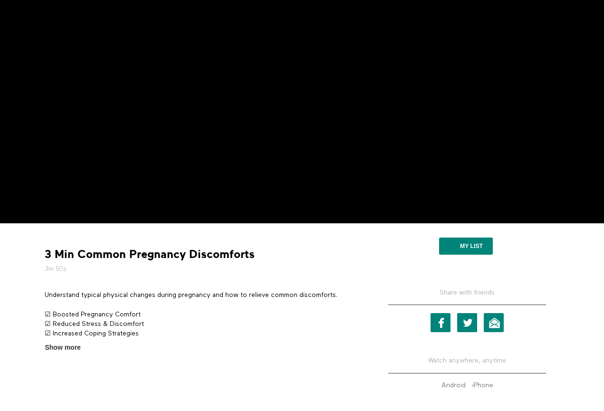
scroll to position [137, 0]
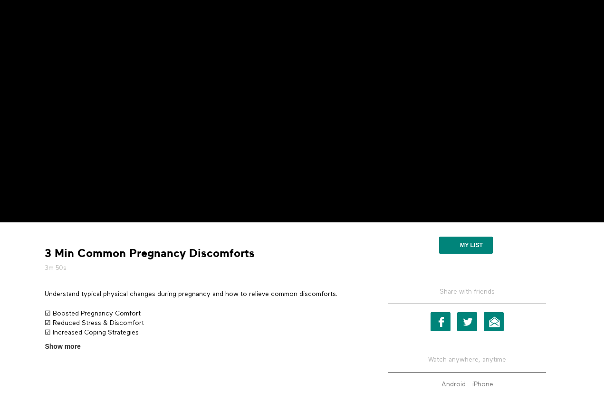
click at [259, 294] on p "Understand typical physical changes during pregnancy and how to relieve common …" at bounding box center [203, 295] width 316 height 10
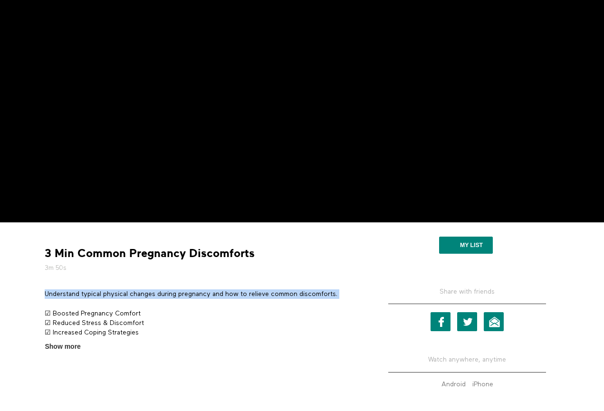
click at [259, 294] on p "Understand typical physical changes during pregnancy and how to relieve common …" at bounding box center [203, 295] width 316 height 10
copy div "Understand typical physical changes during pregnancy and how to relieve common …"
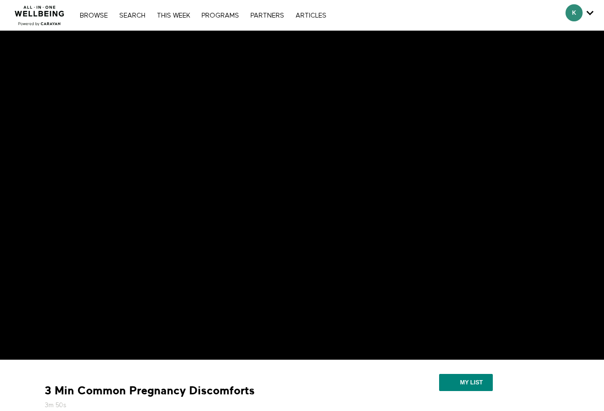
scroll to position [0, 0]
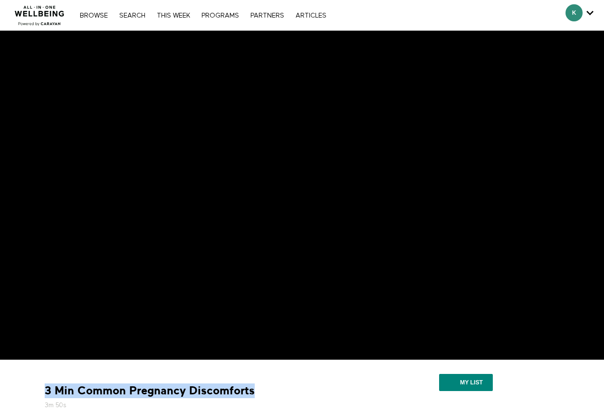
drag, startPoint x: 251, startPoint y: 391, endPoint x: 45, endPoint y: 386, distance: 205.5
click at [45, 386] on strong "3 Min Common Pregnancy Discomforts" at bounding box center [150, 391] width 210 height 15
copy strong "3 Min Common Pregnancy Discomforts"
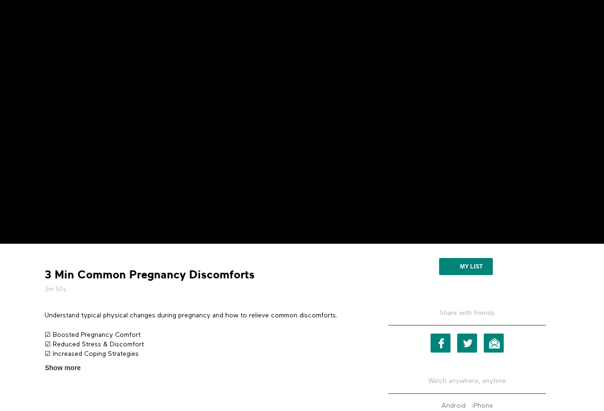
scroll to position [125, 0]
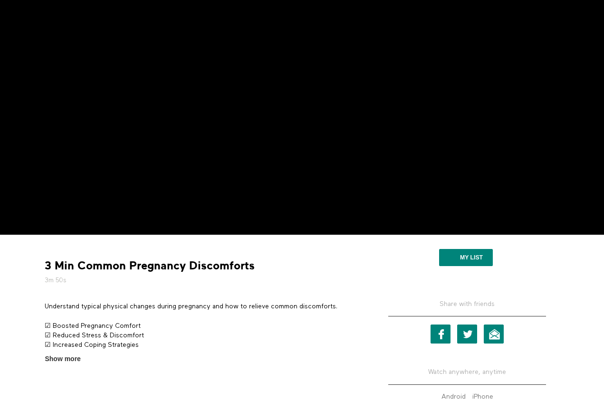
click at [309, 305] on p "Understand typical physical changes during pregnancy and how to relieve common …" at bounding box center [203, 307] width 316 height 10
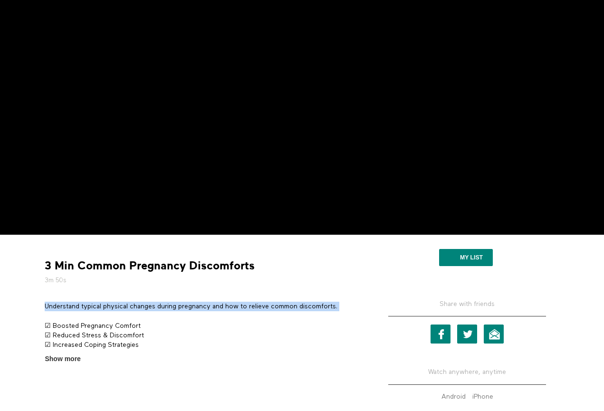
click at [309, 305] on p "Understand typical physical changes during pregnancy and how to relieve common …" at bounding box center [203, 307] width 316 height 10
copy div "Understand typical physical changes during pregnancy and how to relieve common …"
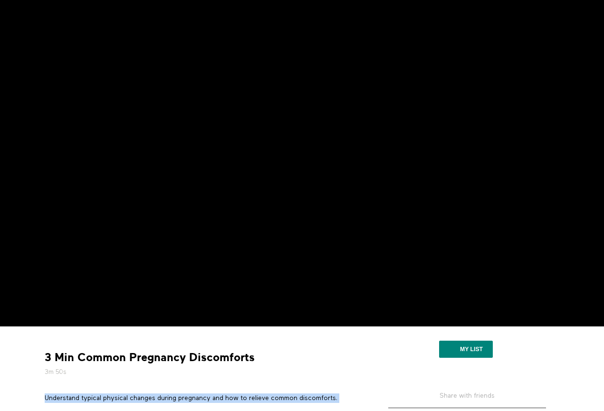
scroll to position [33, 0]
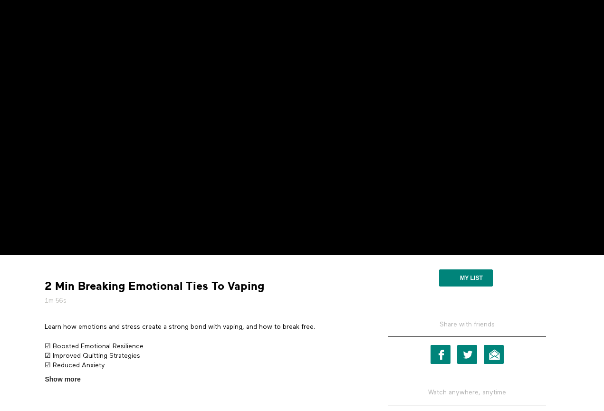
scroll to position [127, 0]
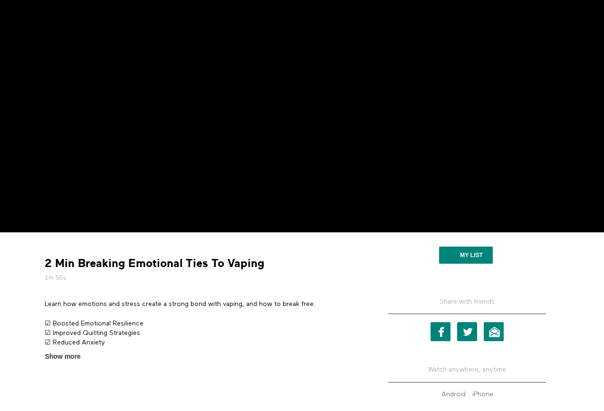
click at [284, 306] on p "Learn how emotions and stress create a strong bond with vaping, and how to brea…" at bounding box center [203, 305] width 316 height 10
copy div "Learn how emotions and stress create a strong bond with vaping, and how to brea…"
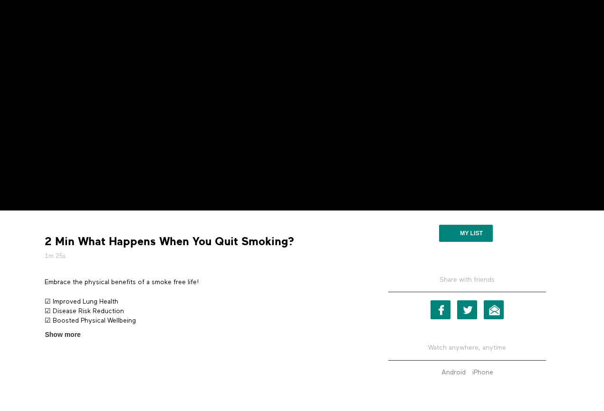
scroll to position [152, 0]
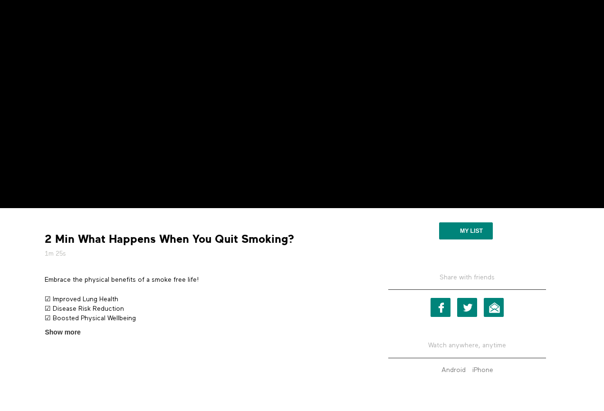
click at [187, 276] on p "Embrace the physical benefits of a smoke free life!" at bounding box center [203, 280] width 316 height 10
copy div "Embrace the physical benefits of a smoke free life!"
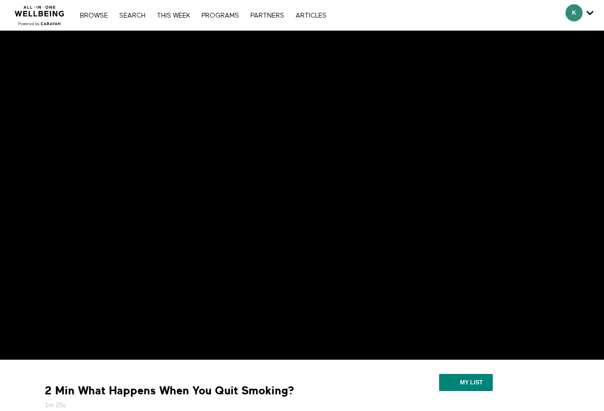
scroll to position [0, 0]
